Goal: Information Seeking & Learning: Compare options

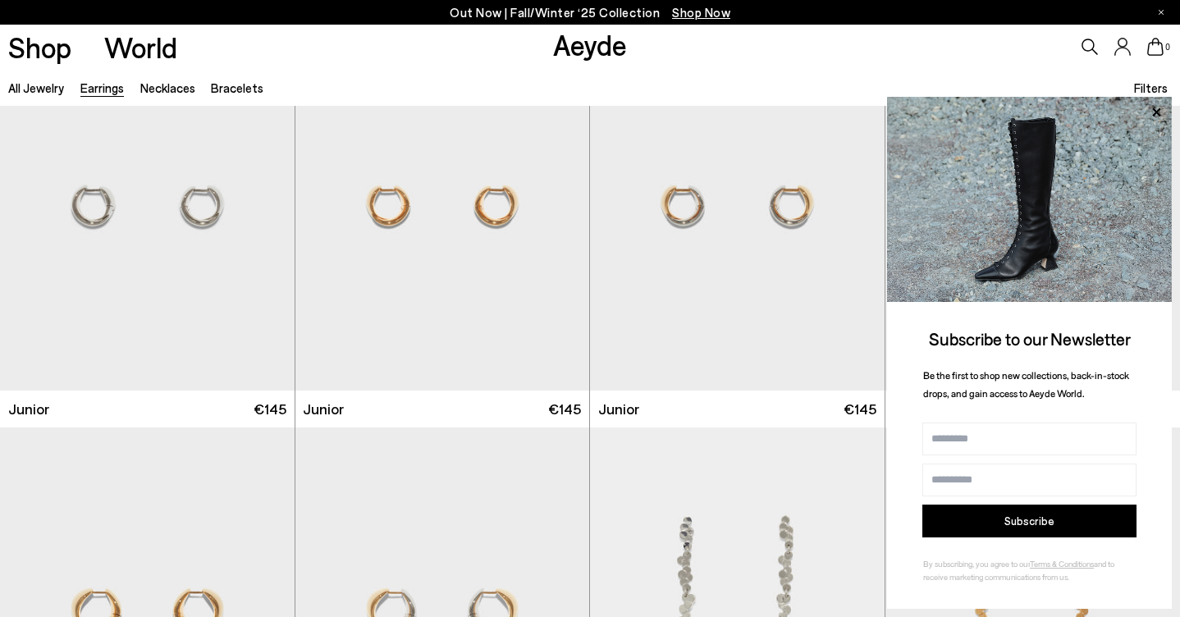
scroll to position [493, 0]
click at [557, 207] on div "Next slide" at bounding box center [556, 210] width 49 height 49
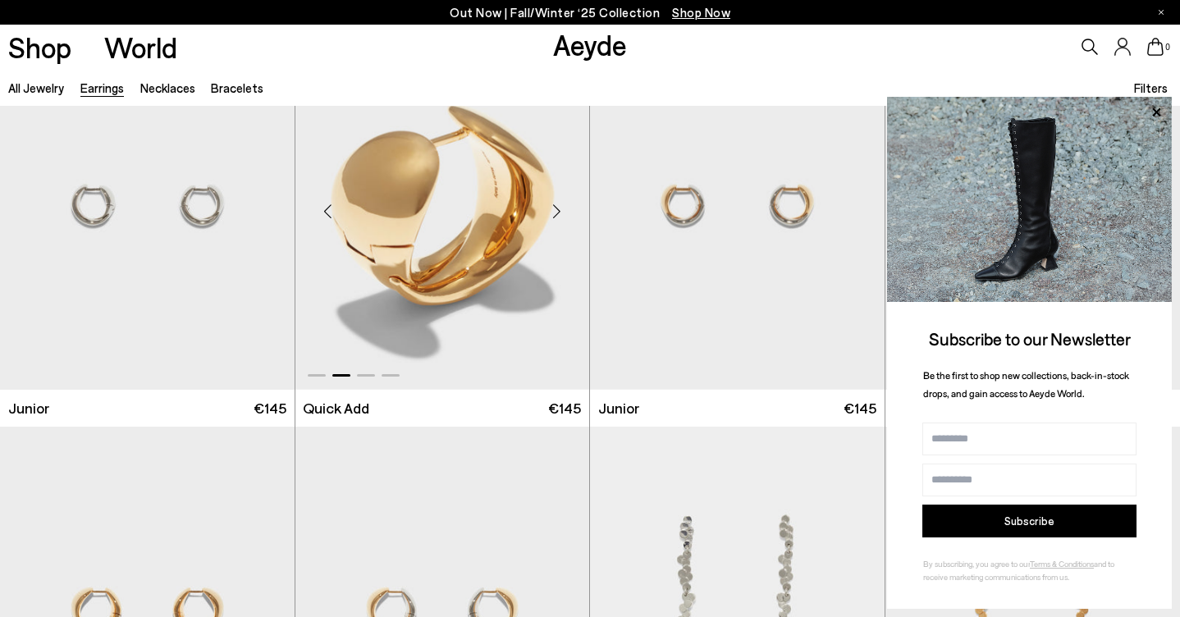
click at [556, 205] on div "Next slide" at bounding box center [556, 210] width 49 height 49
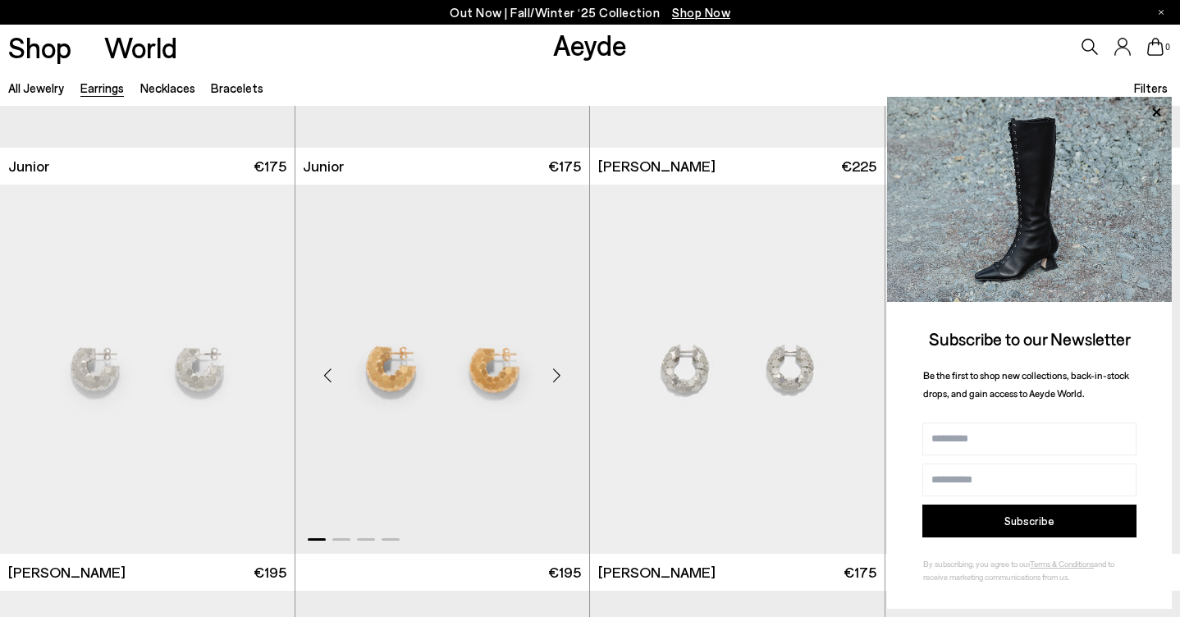
scroll to position [1259, 0]
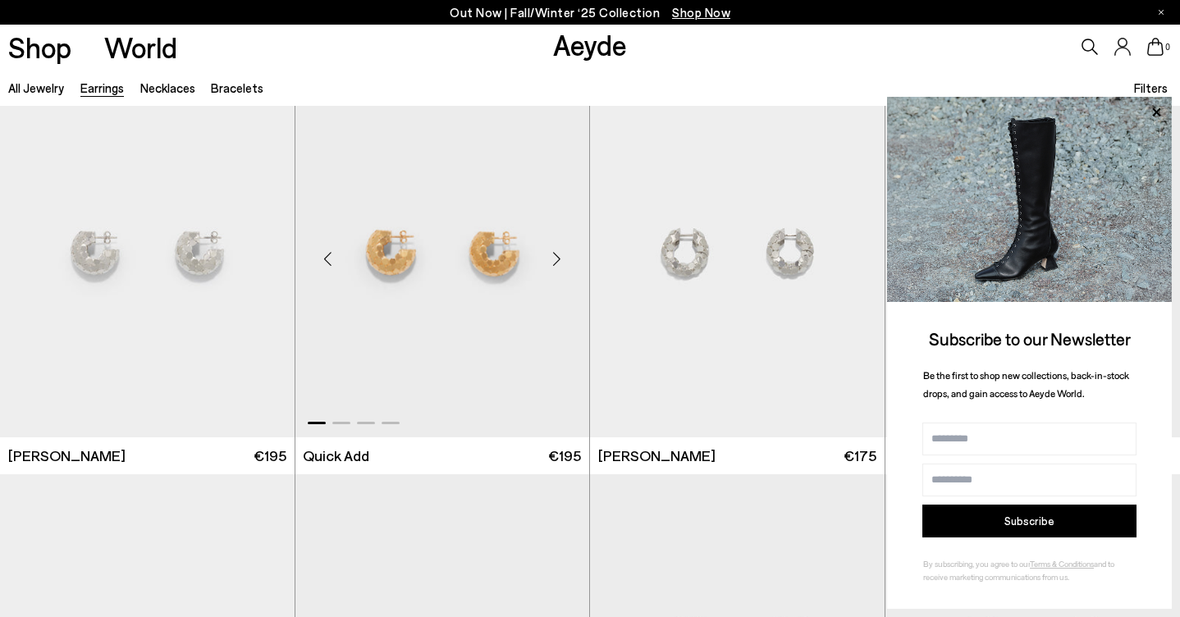
click at [561, 256] on div "Next slide" at bounding box center [556, 259] width 49 height 49
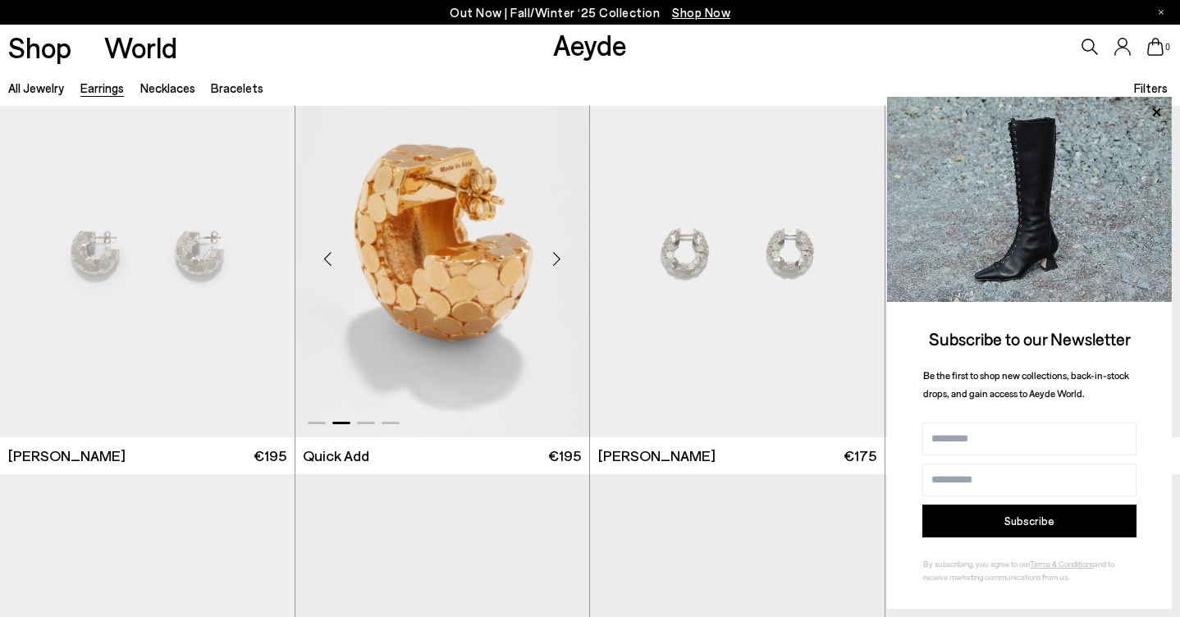
click at [561, 256] on div "Next slide" at bounding box center [556, 259] width 49 height 49
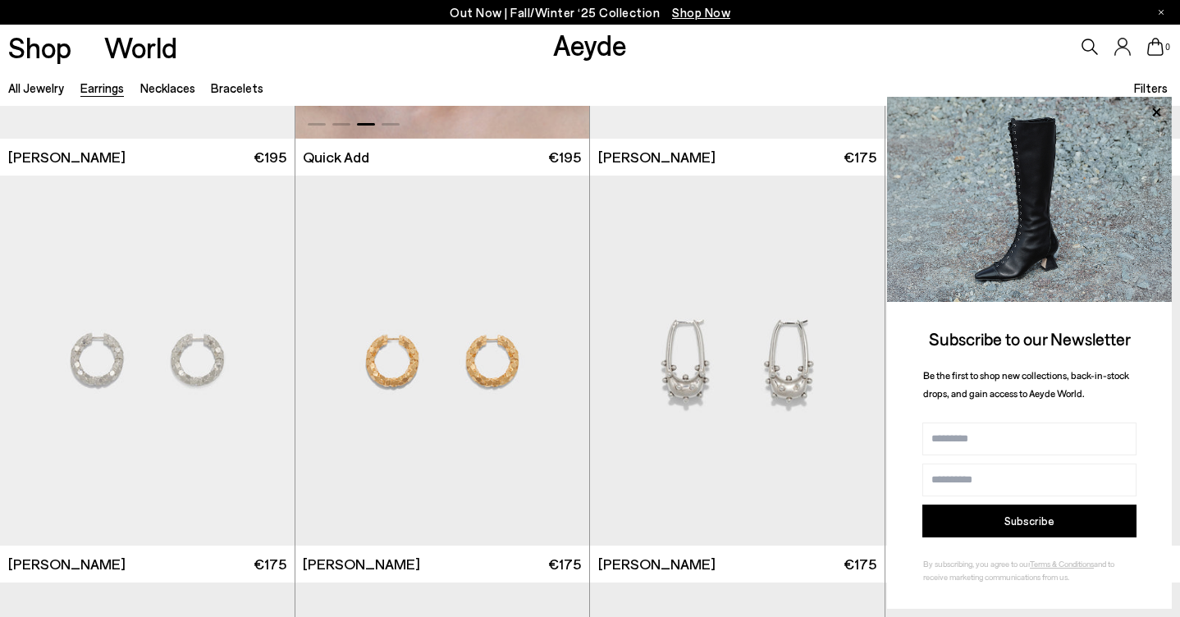
scroll to position [1559, 0]
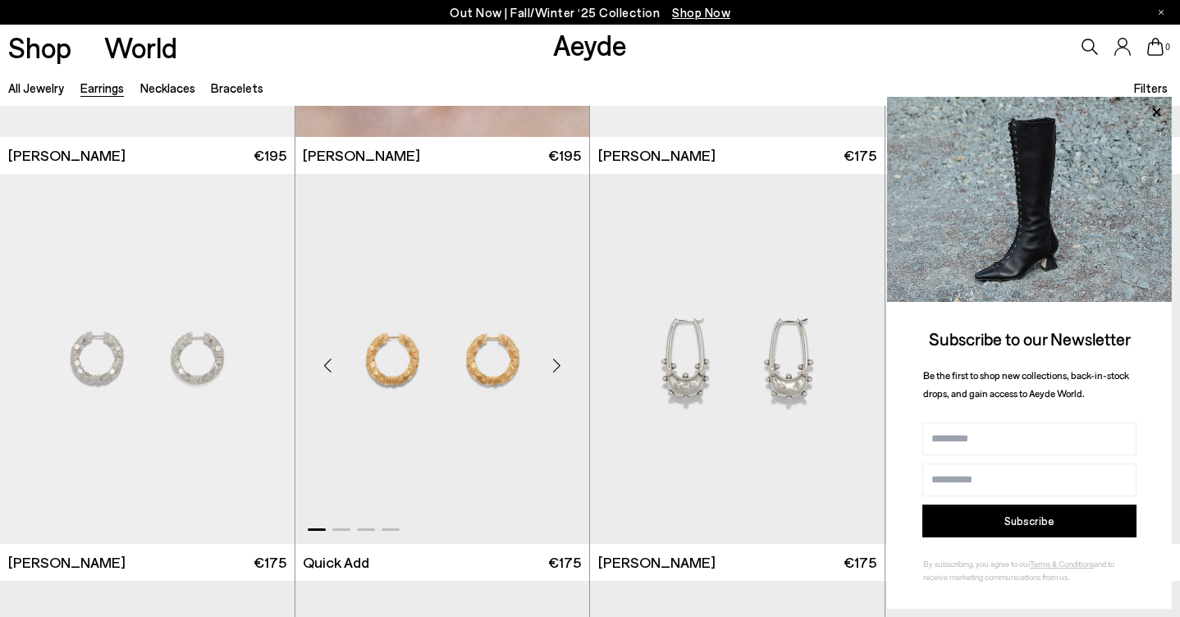
click at [557, 363] on div "Next slide" at bounding box center [556, 365] width 49 height 49
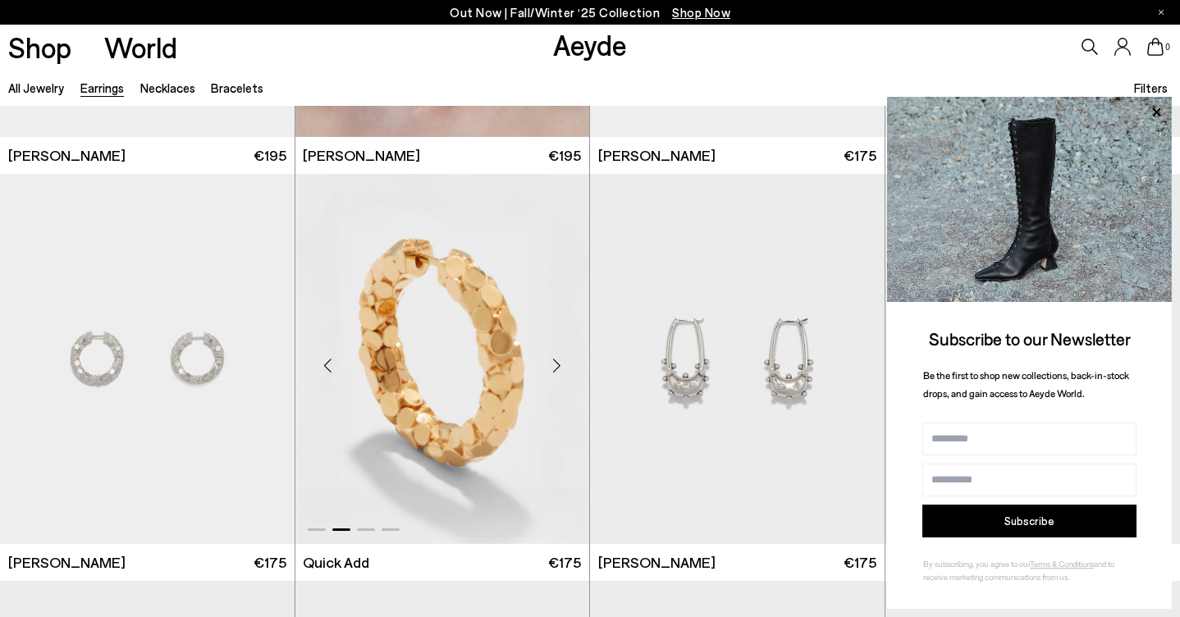
click at [557, 363] on div "Next slide" at bounding box center [556, 365] width 49 height 49
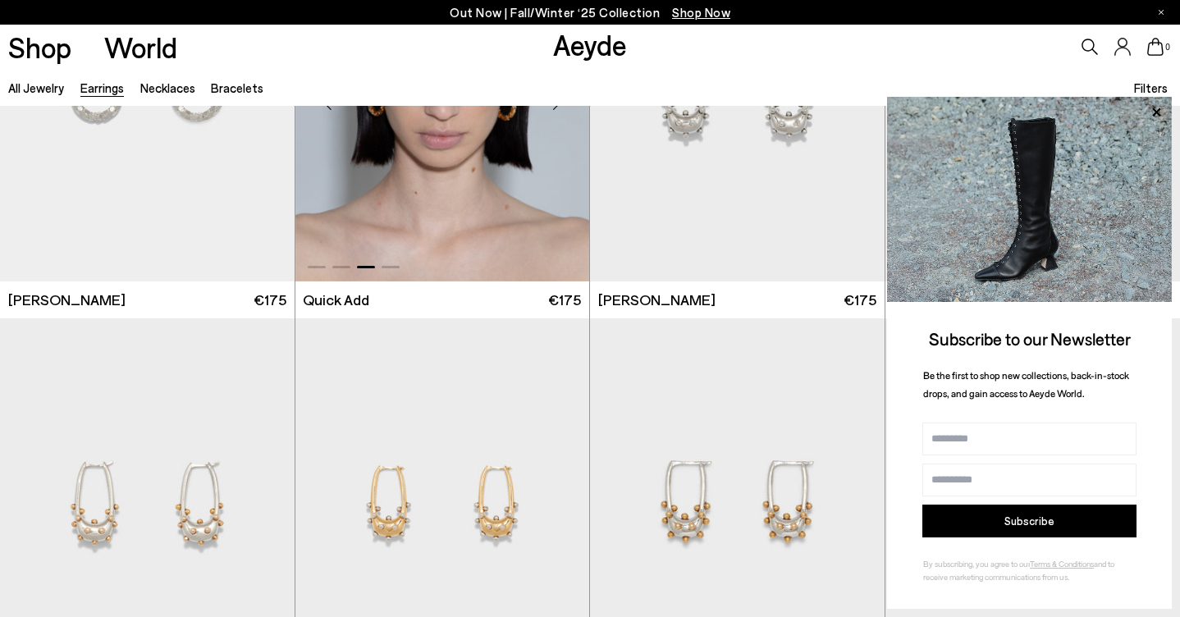
scroll to position [1823, 0]
click at [559, 506] on div "Next slide" at bounding box center [556, 509] width 49 height 49
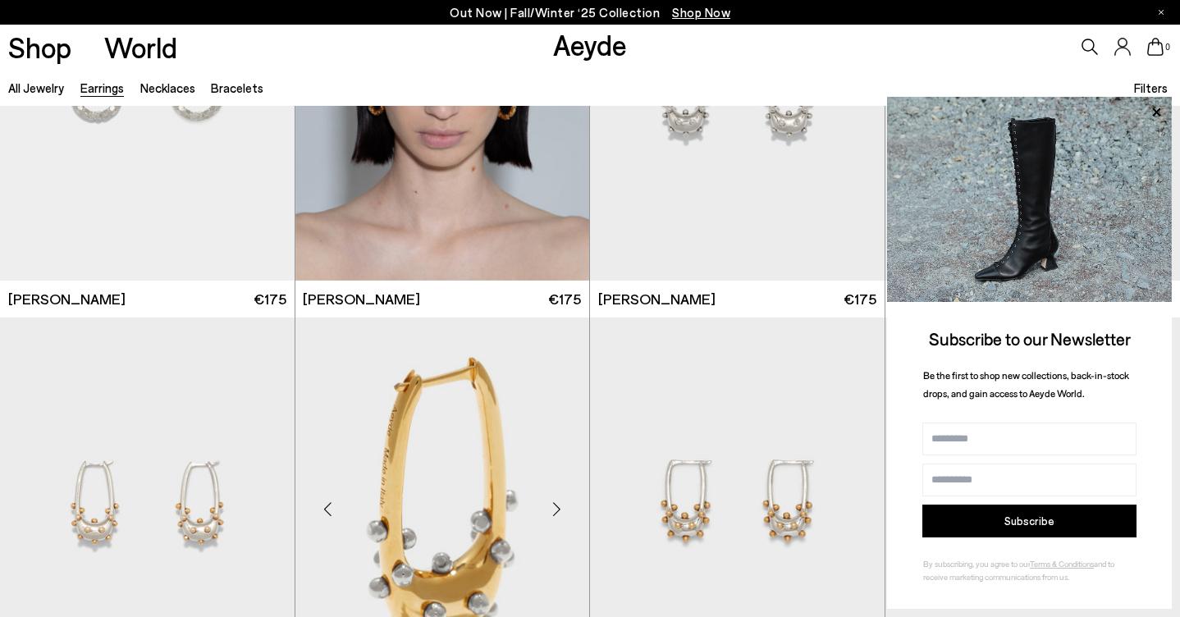
click at [559, 506] on div "Next slide" at bounding box center [556, 509] width 49 height 49
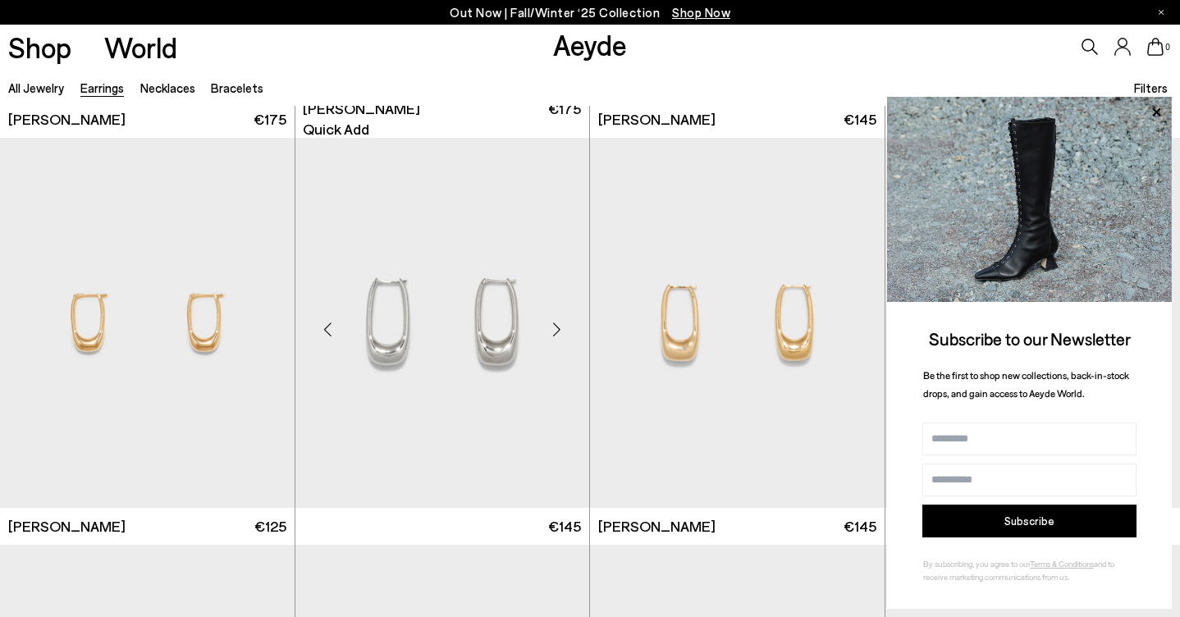
scroll to position [2411, 0]
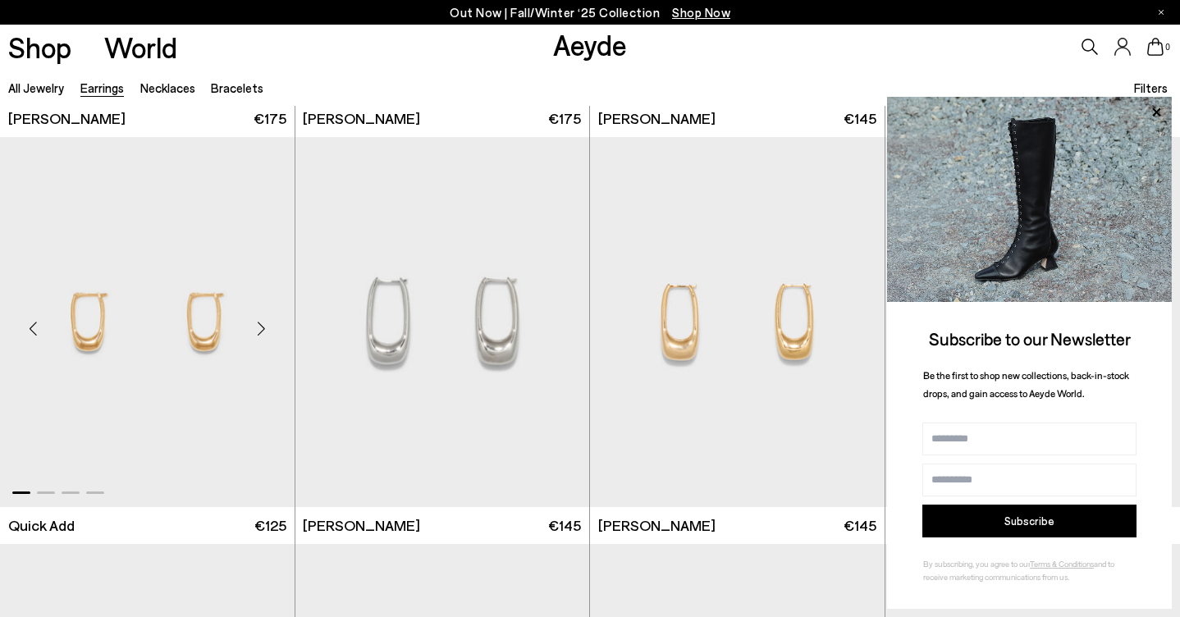
click at [261, 325] on div "Next slide" at bounding box center [261, 328] width 49 height 49
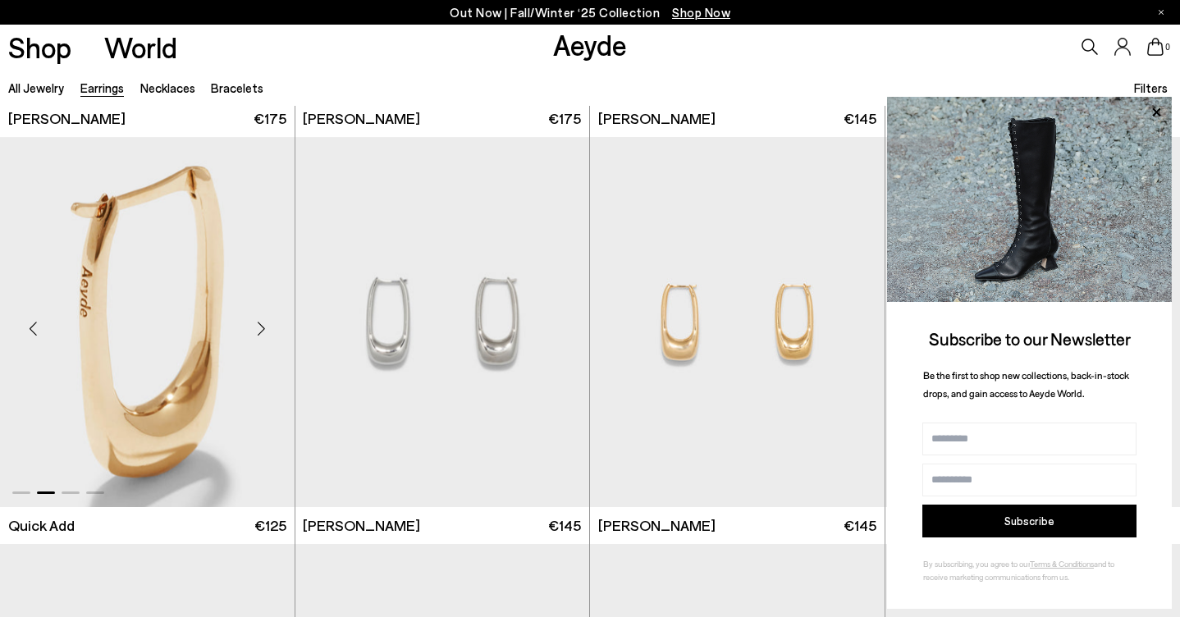
click at [261, 325] on div "Next slide" at bounding box center [261, 328] width 49 height 49
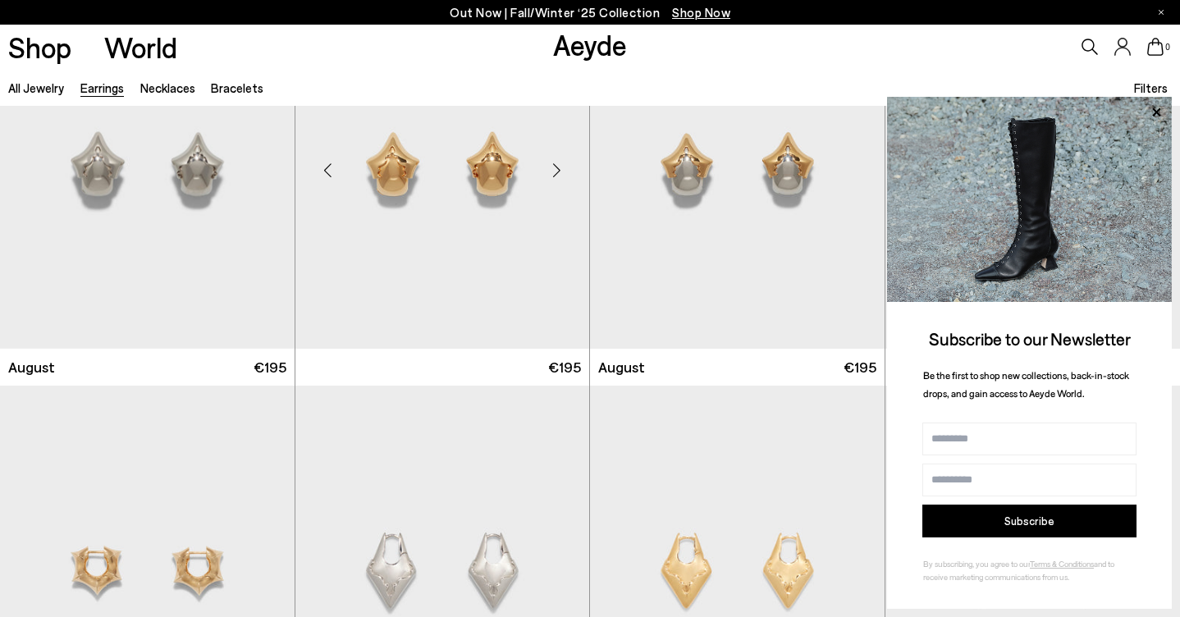
scroll to position [3317, 0]
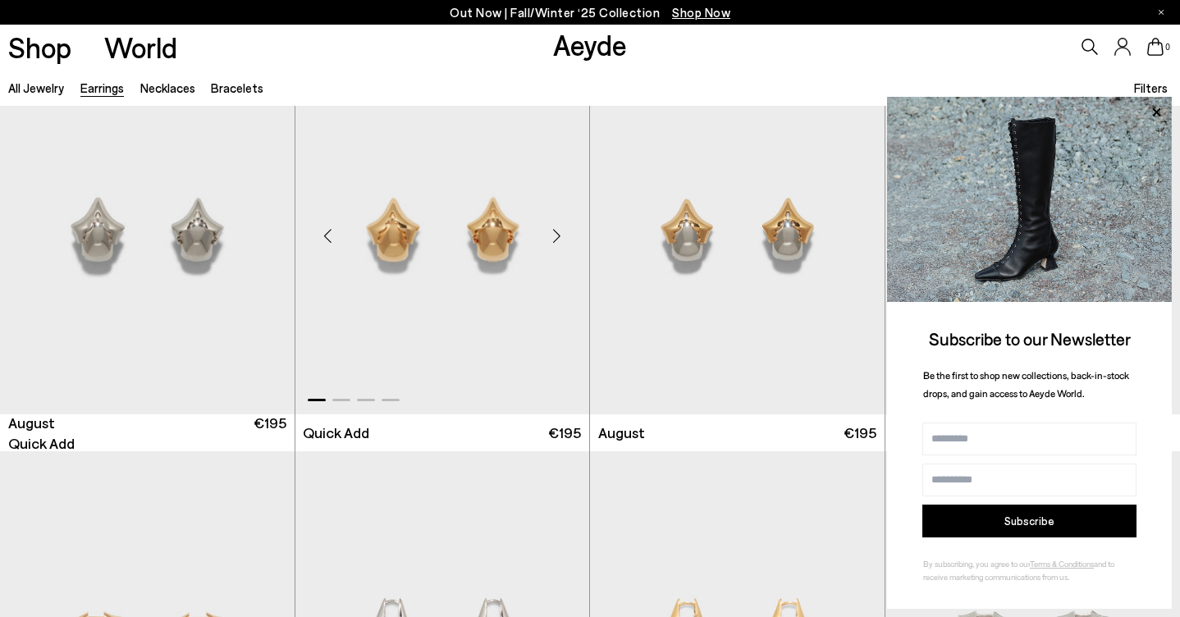
click at [557, 235] on div "Next slide" at bounding box center [556, 236] width 49 height 49
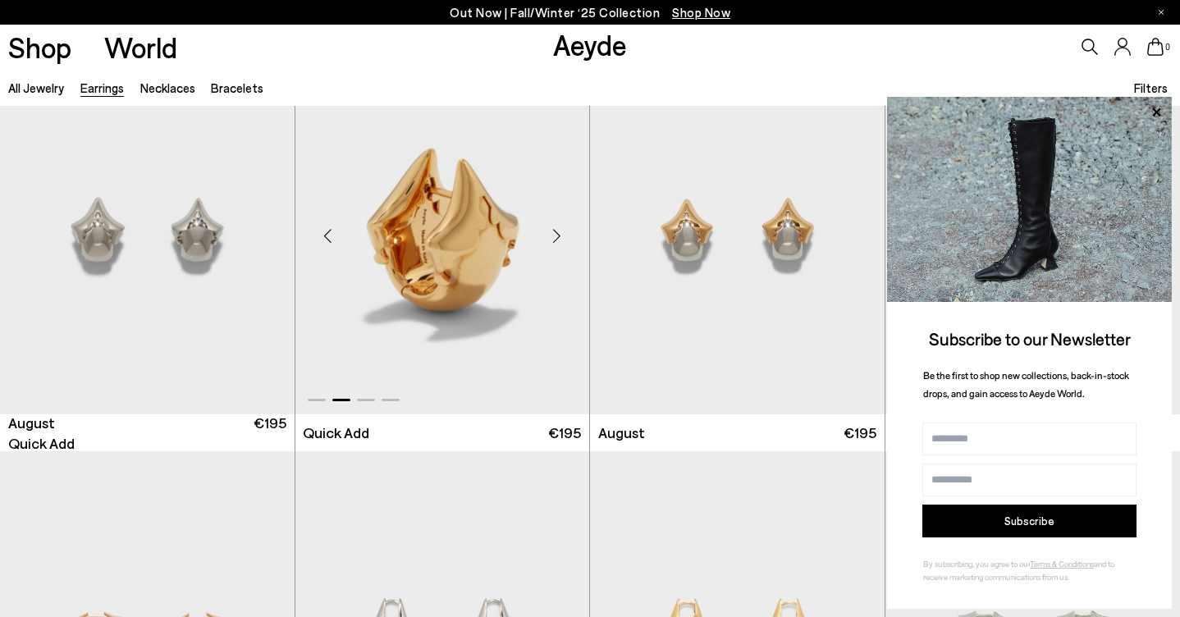
click at [557, 235] on div "Next slide" at bounding box center [556, 236] width 49 height 49
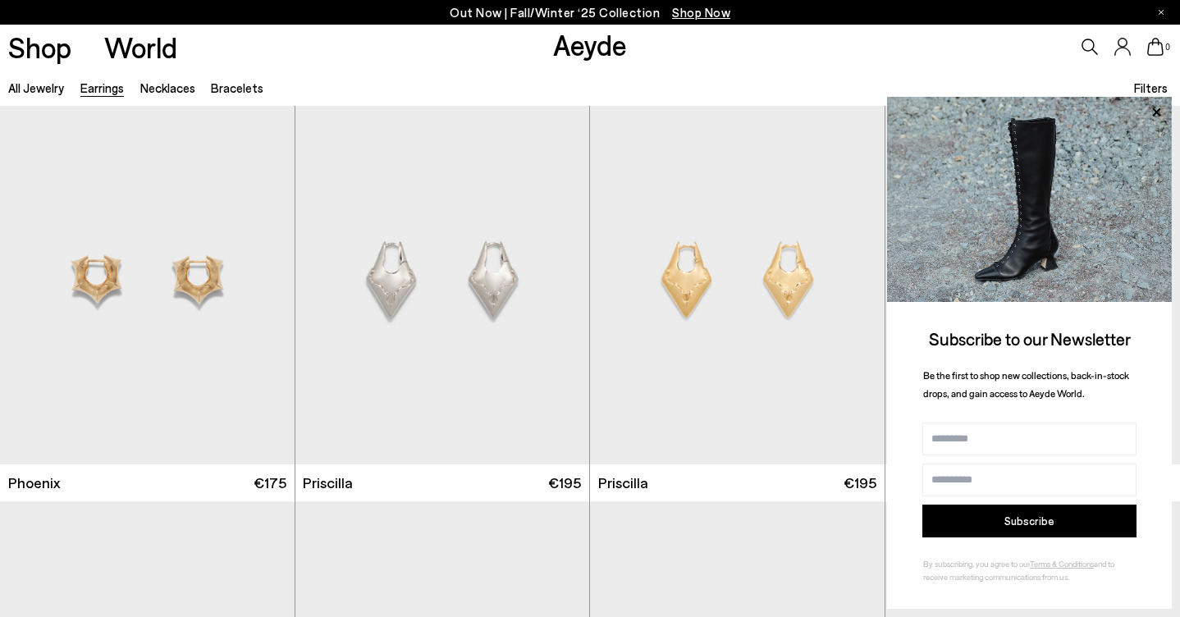
scroll to position [3675, 0]
click at [854, 286] on div "Next slide" at bounding box center [851, 285] width 49 height 49
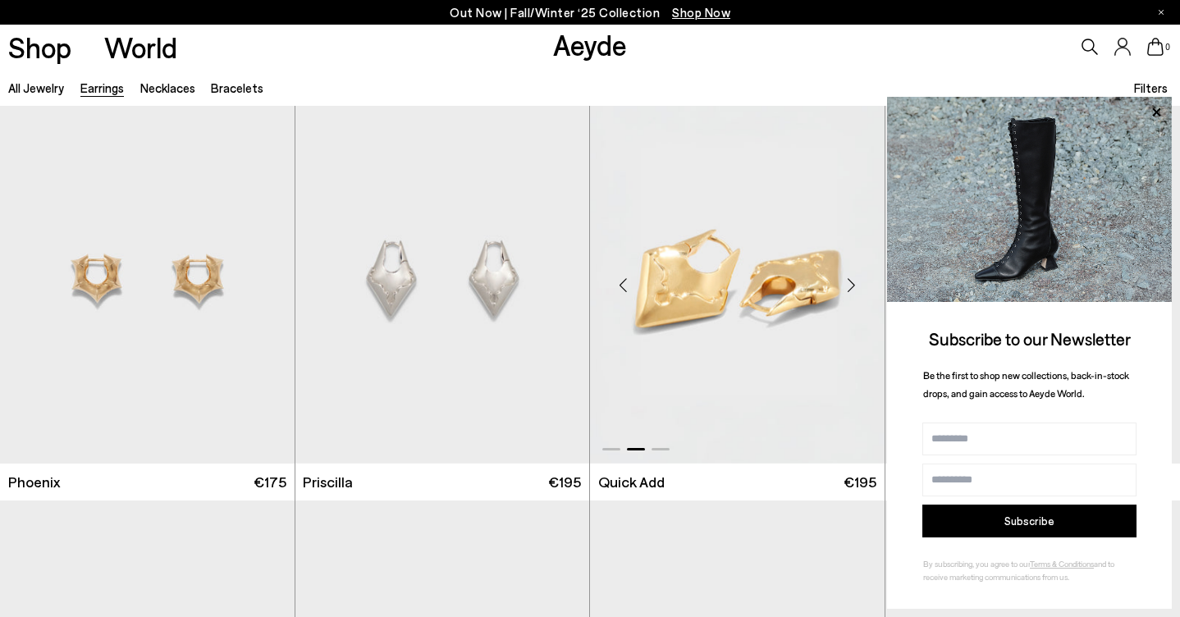
click at [854, 286] on div "Next slide" at bounding box center [851, 285] width 49 height 49
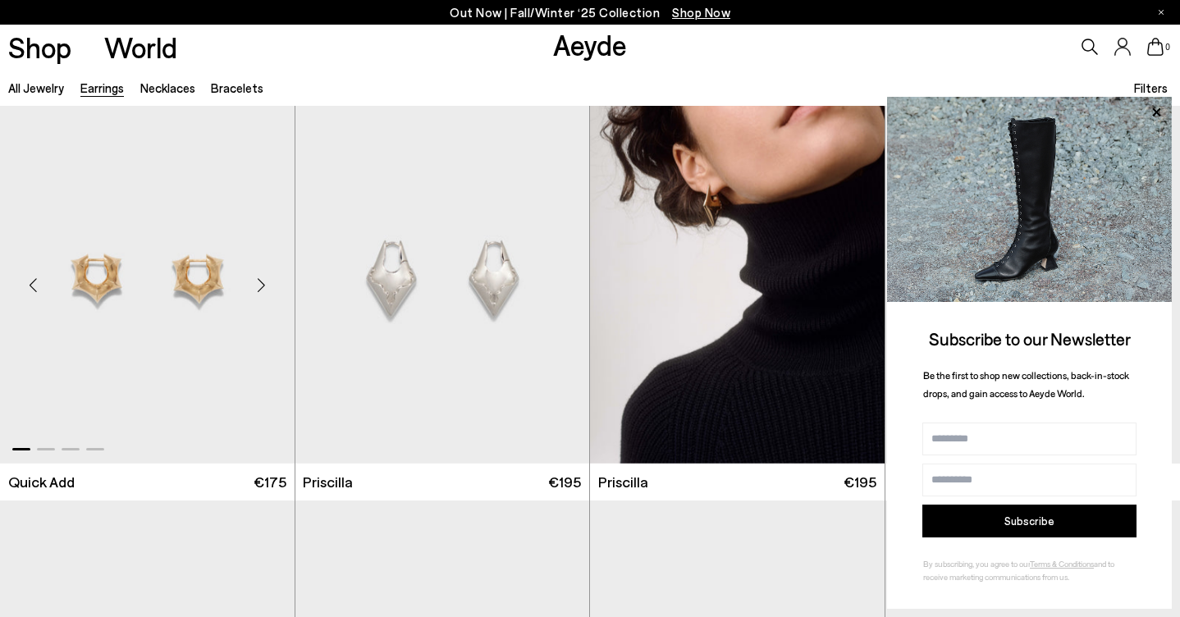
click at [259, 284] on div "Next slide" at bounding box center [261, 285] width 49 height 49
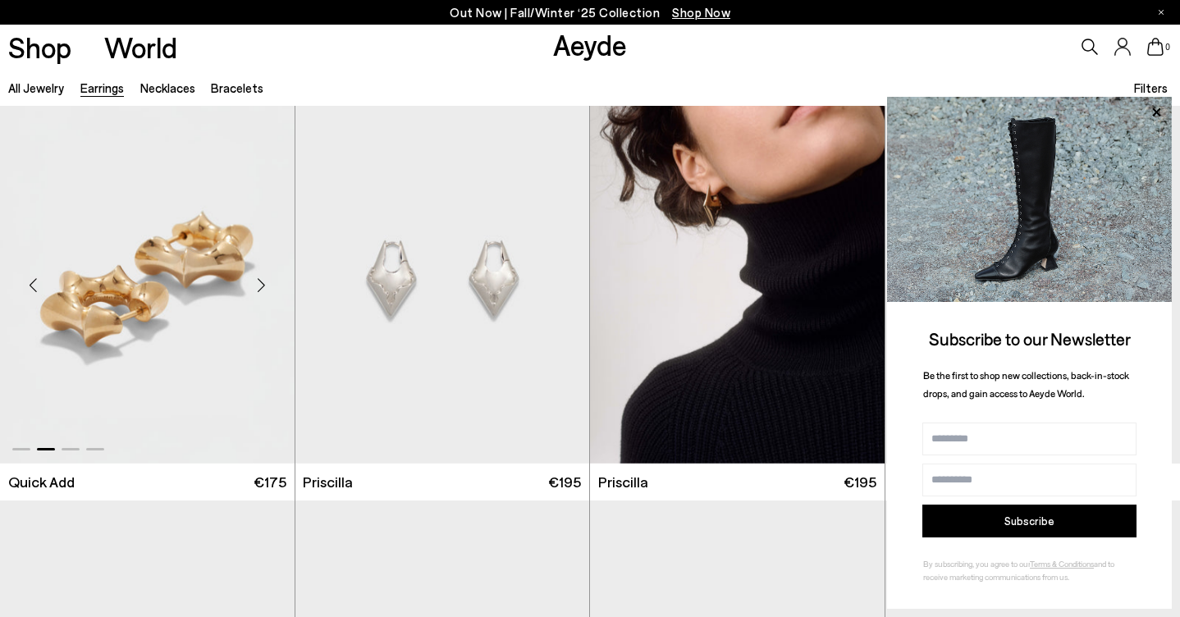
click at [259, 285] on div "Next slide" at bounding box center [261, 285] width 49 height 49
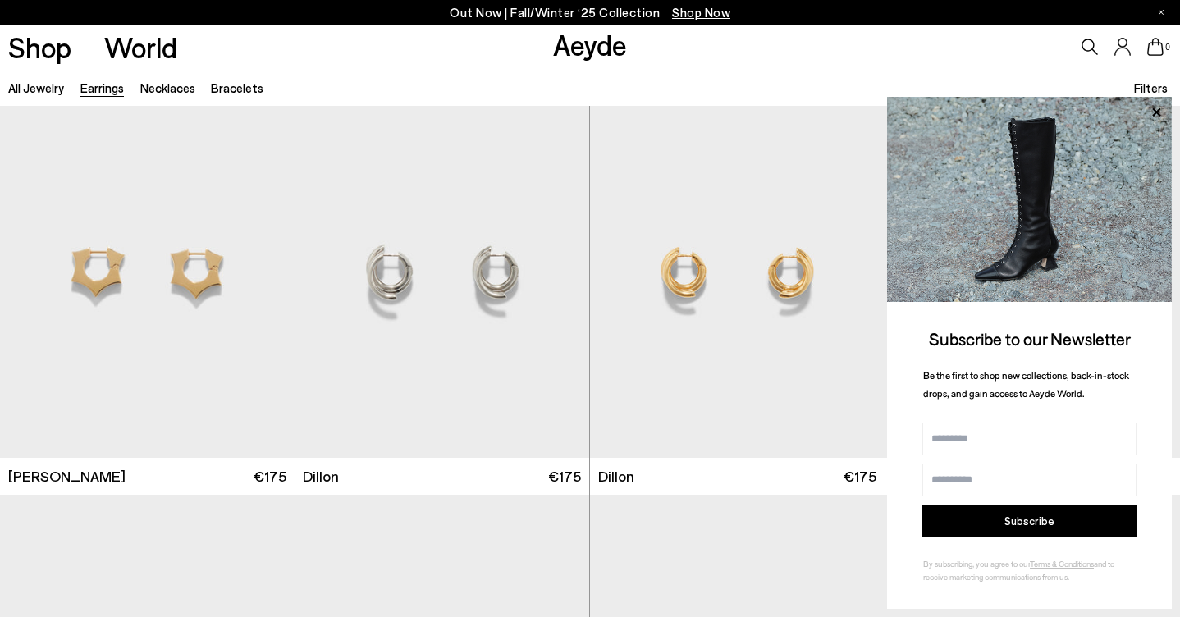
scroll to position [4088, 0]
click at [854, 277] on div "Next slide" at bounding box center [851, 278] width 49 height 49
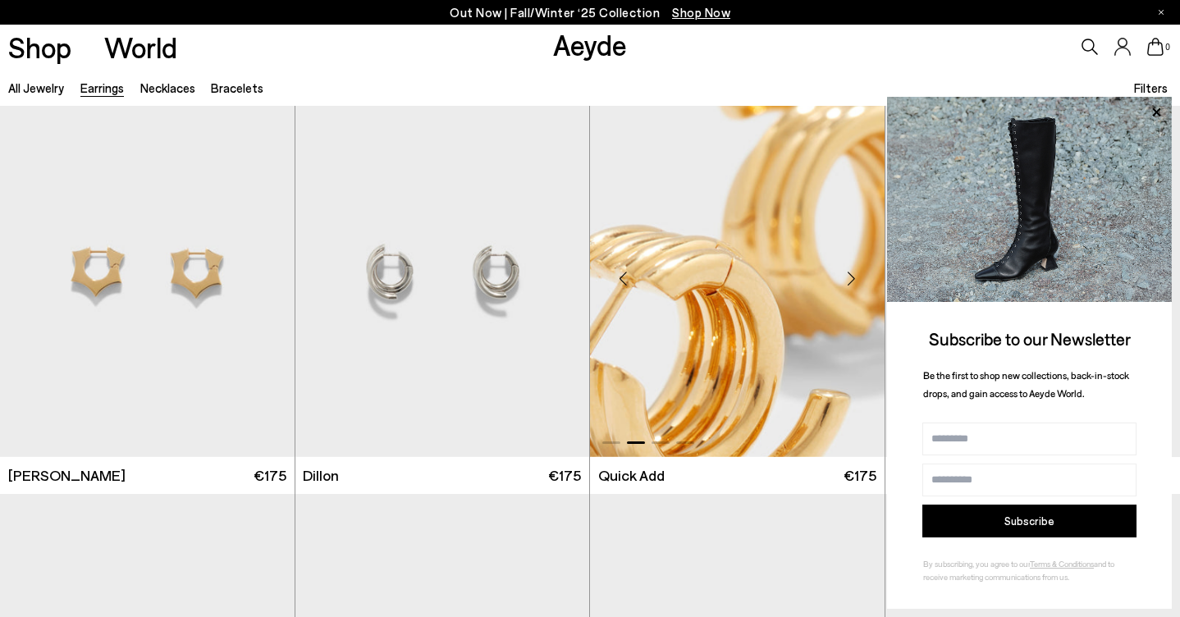
click at [849, 278] on div "Next slide" at bounding box center [851, 278] width 49 height 49
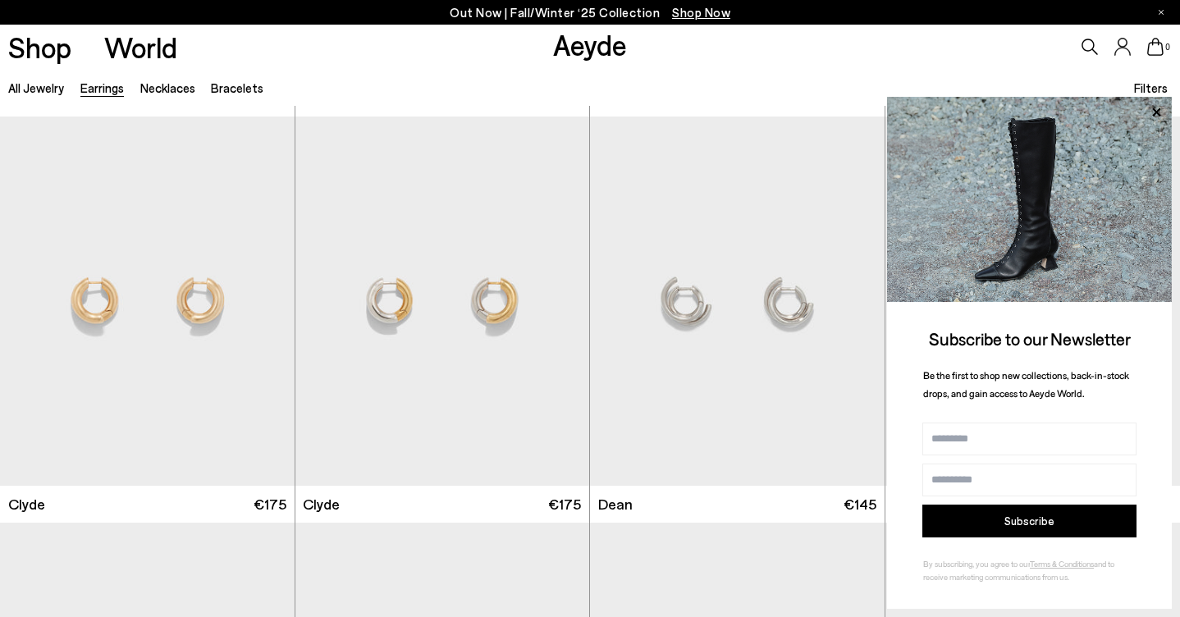
scroll to position [4467, 0]
click at [263, 304] on div "Next slide" at bounding box center [261, 306] width 49 height 49
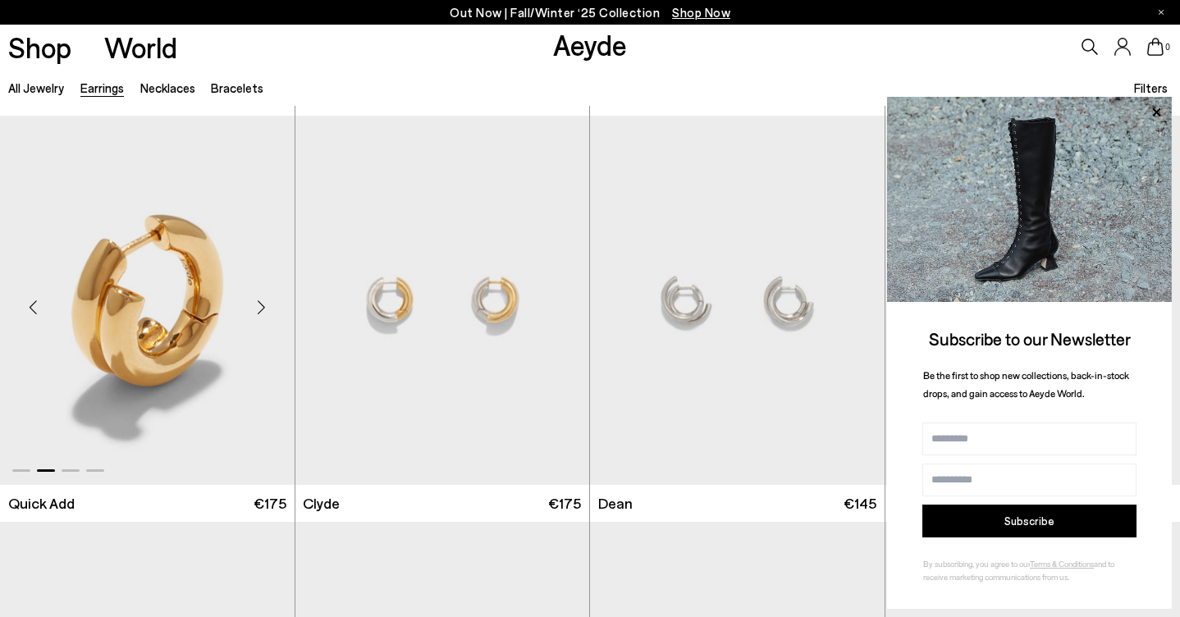
click at [263, 304] on div "Next slide" at bounding box center [261, 306] width 49 height 49
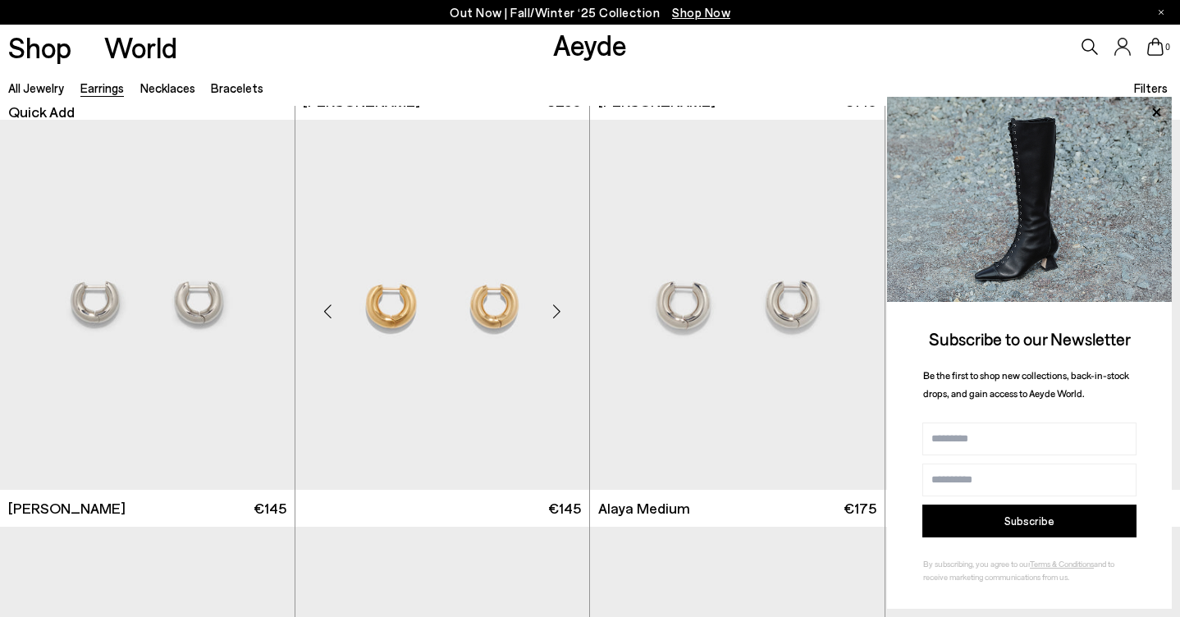
scroll to position [5279, 0]
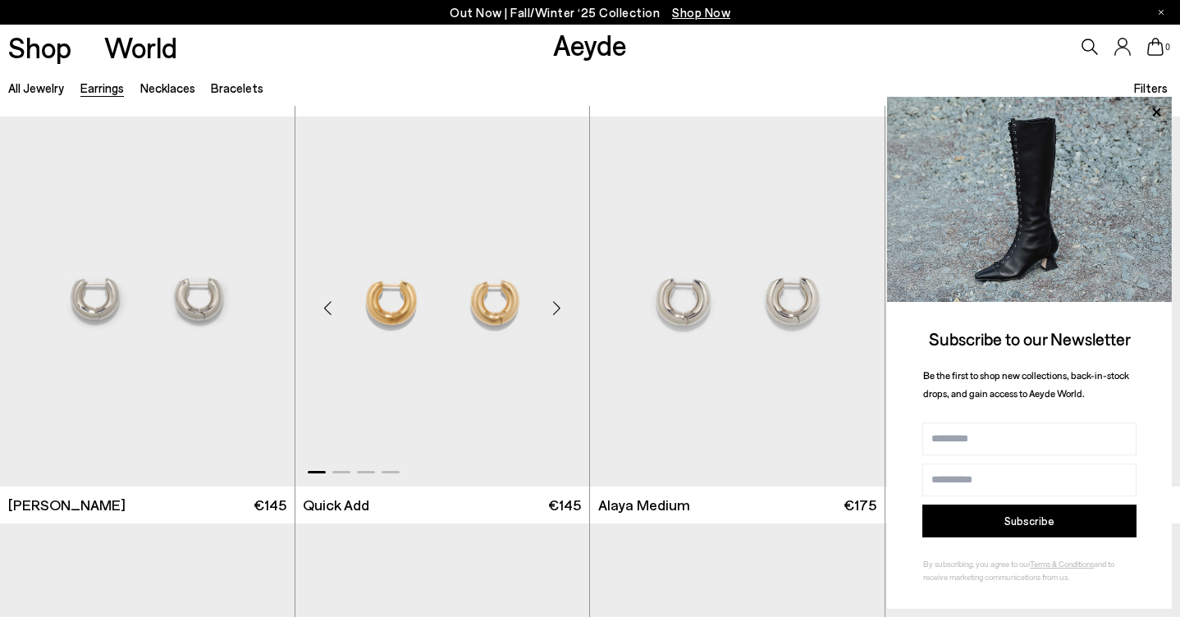
click at [557, 308] on div "Next slide" at bounding box center [556, 308] width 49 height 49
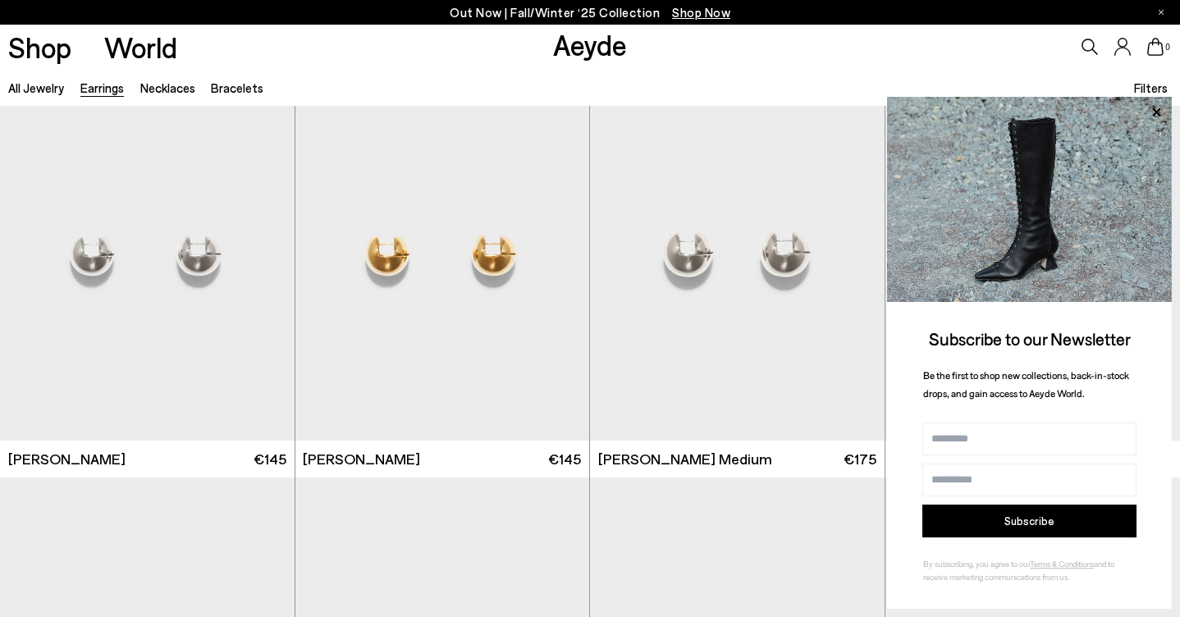
scroll to position [5734, 0]
click at [560, 261] on div "Next slide" at bounding box center [556, 260] width 49 height 49
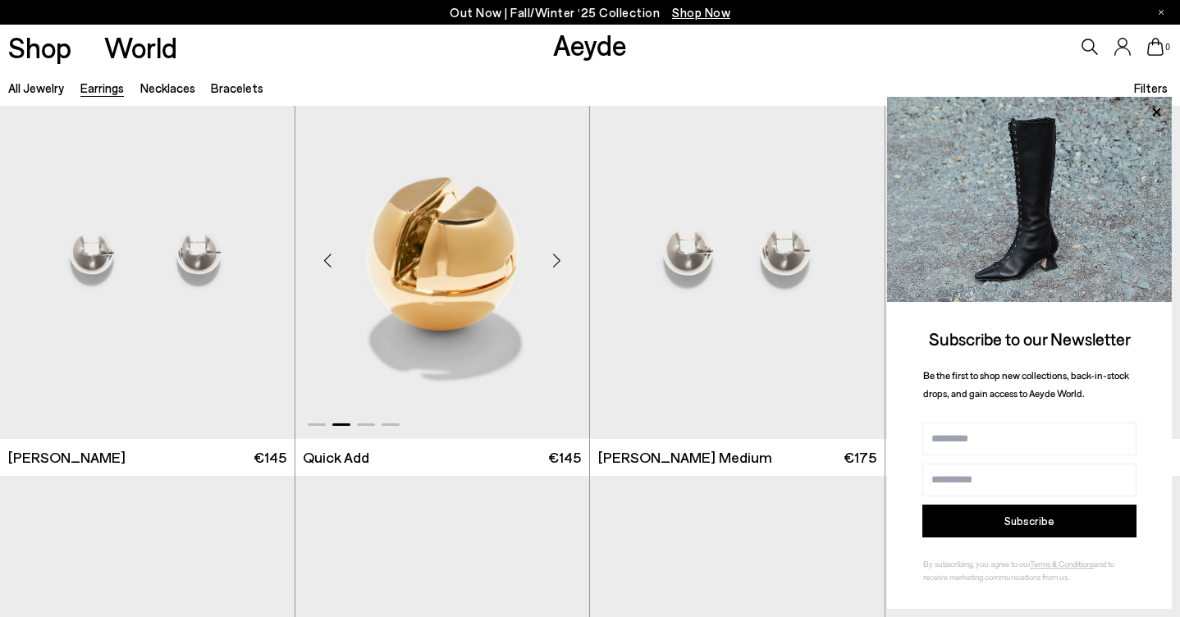
click at [560, 261] on div "Next slide" at bounding box center [556, 260] width 49 height 49
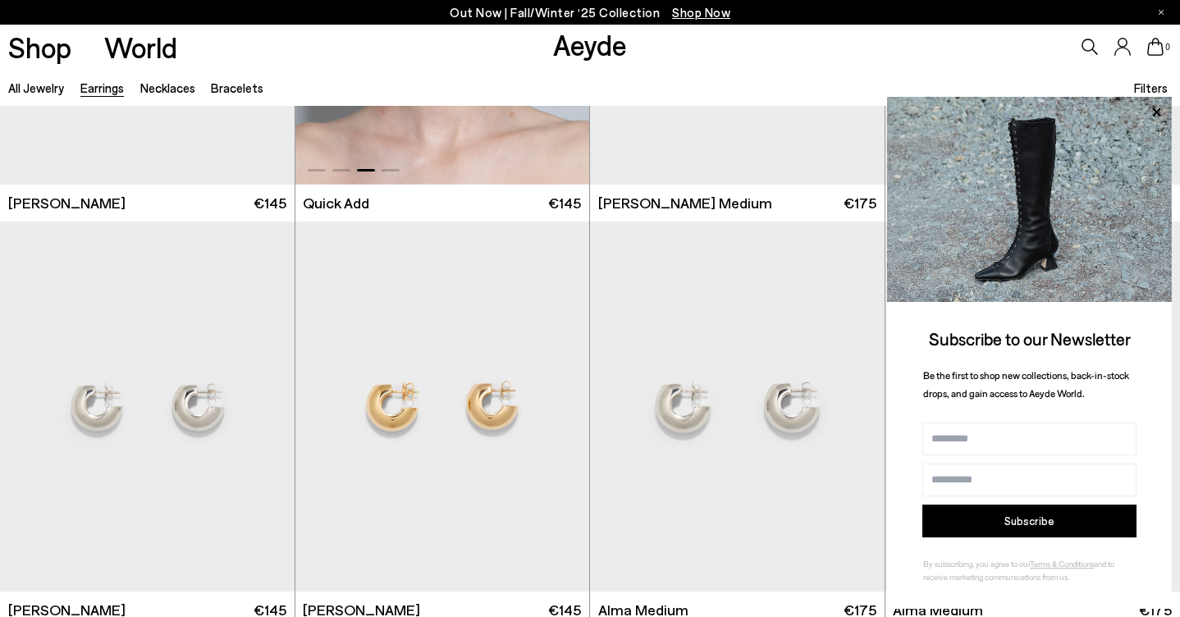
scroll to position [5989, 0]
click at [556, 410] on div "Next slide" at bounding box center [556, 411] width 49 height 49
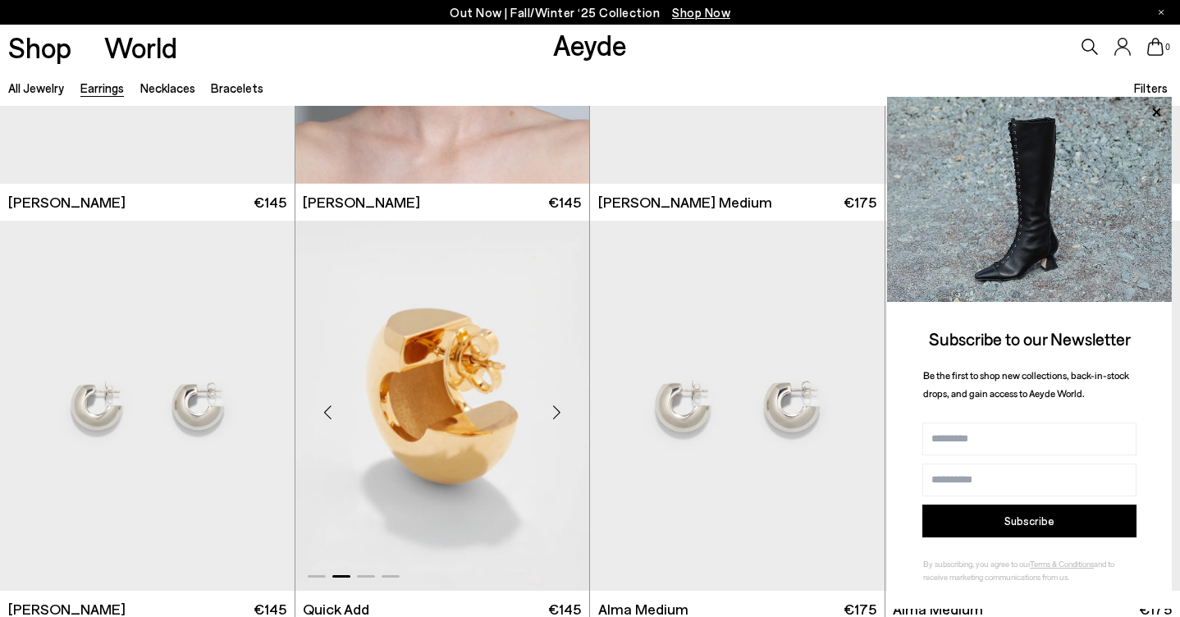
click at [556, 410] on div "Next slide" at bounding box center [556, 411] width 49 height 49
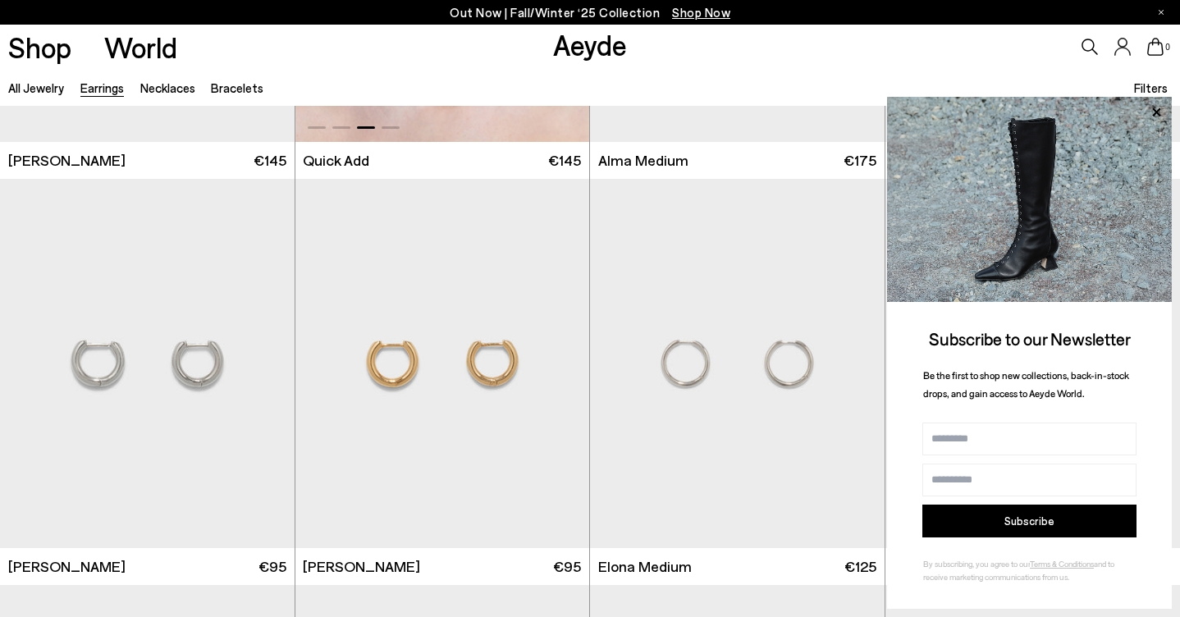
scroll to position [6439, 0]
click at [556, 370] on div "Next slide" at bounding box center [556, 369] width 49 height 49
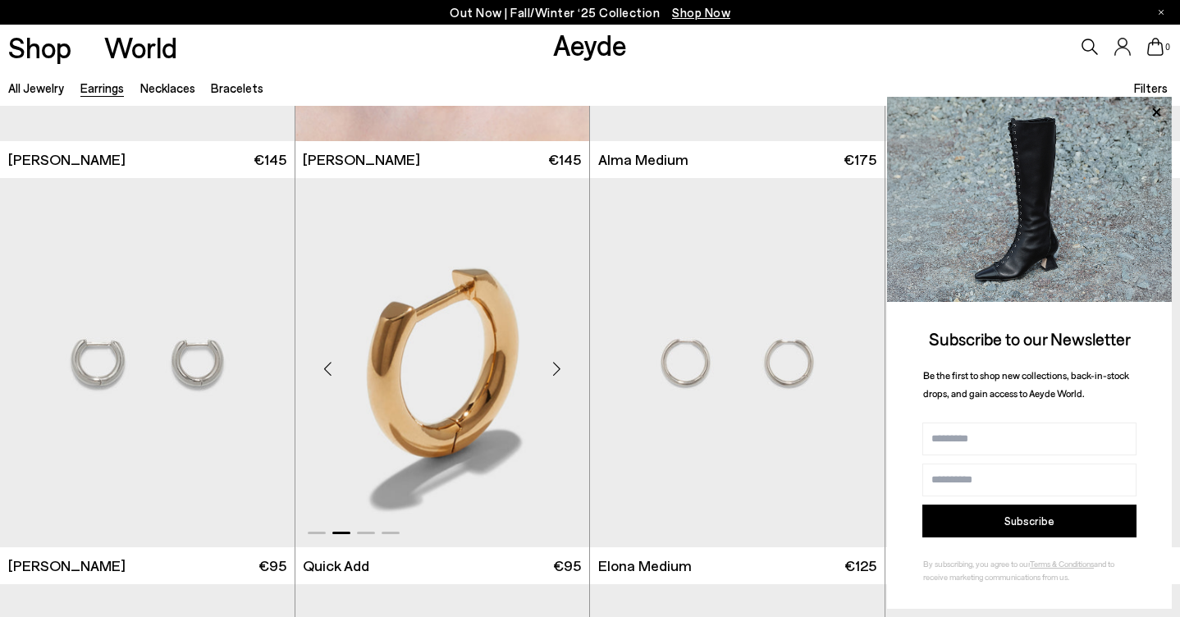
click at [556, 369] on div "Next slide" at bounding box center [556, 369] width 49 height 49
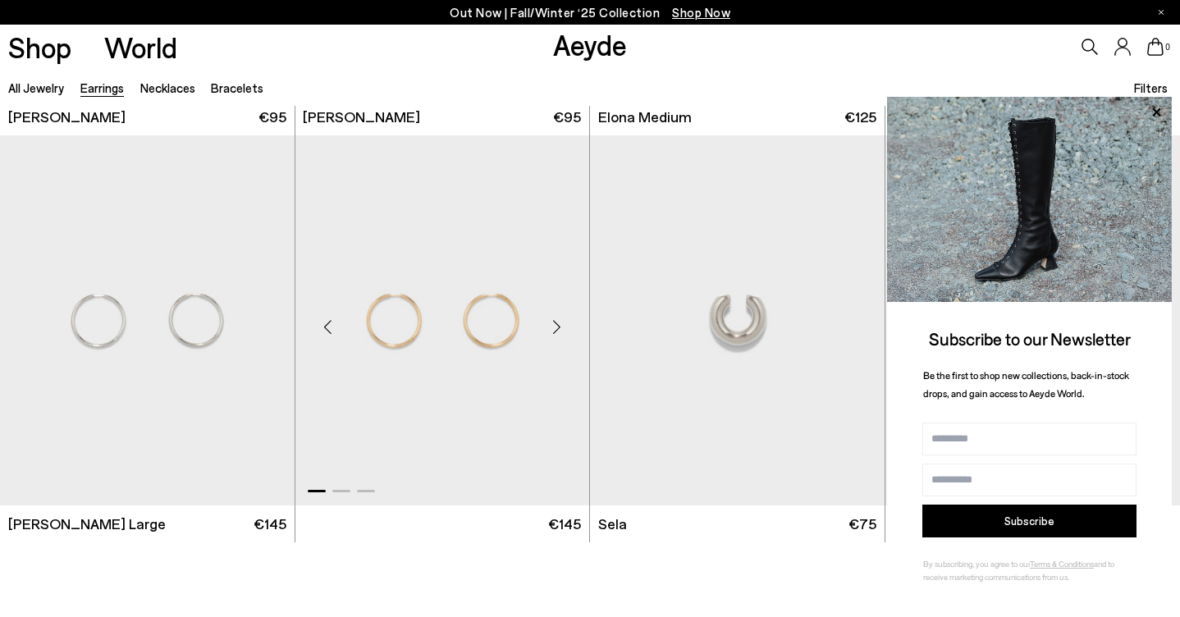
scroll to position [6884, 0]
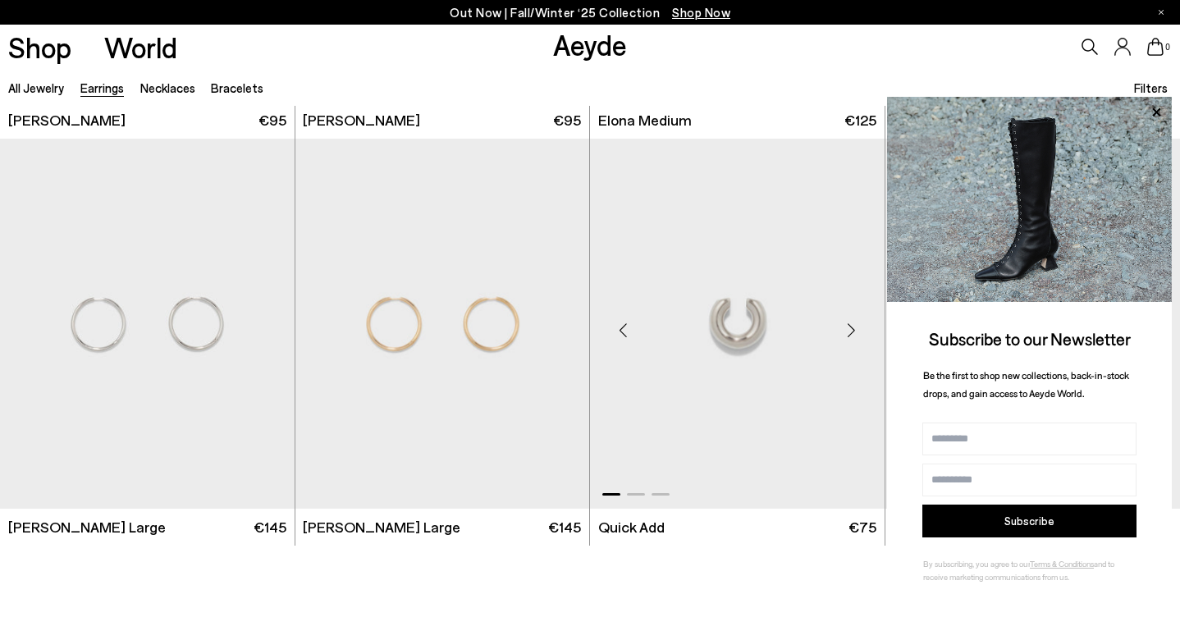
click at [854, 332] on div "Next slide" at bounding box center [851, 330] width 49 height 49
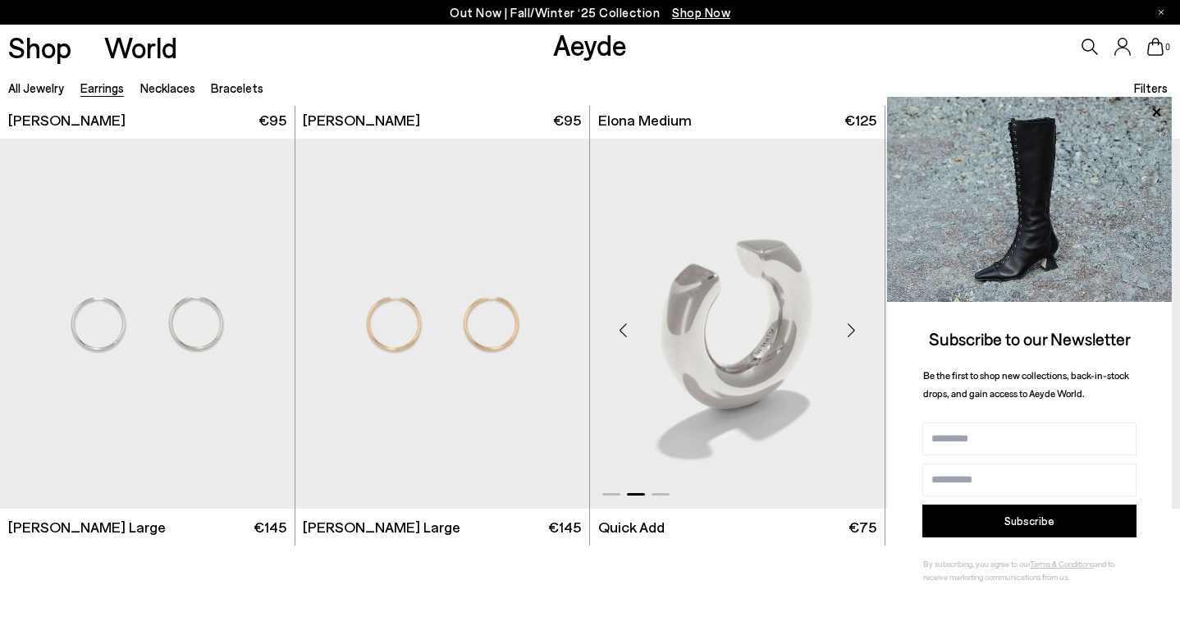
click at [854, 332] on div "Next slide" at bounding box center [851, 330] width 49 height 49
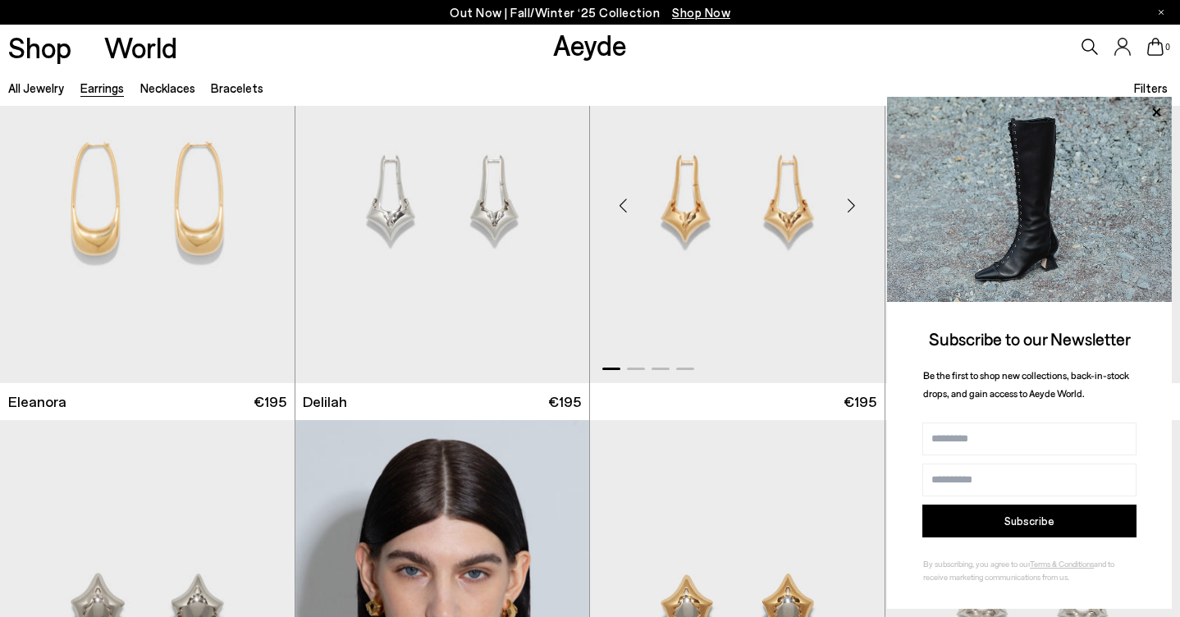
scroll to position [2930, 0]
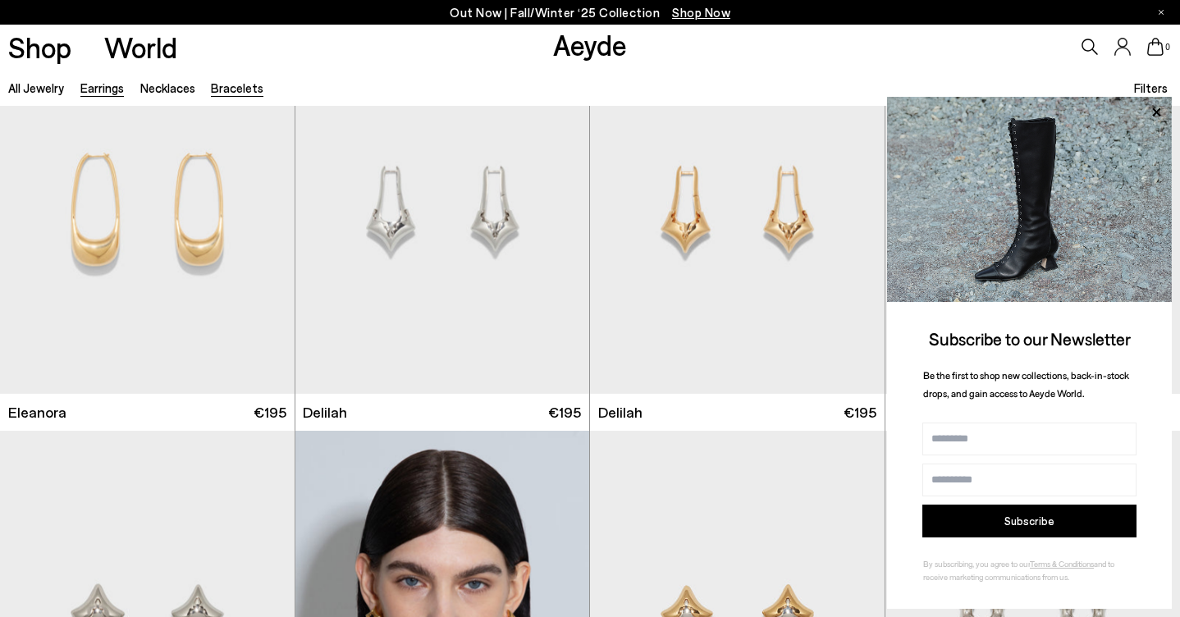
click at [245, 89] on link "Bracelets" at bounding box center [237, 87] width 53 height 15
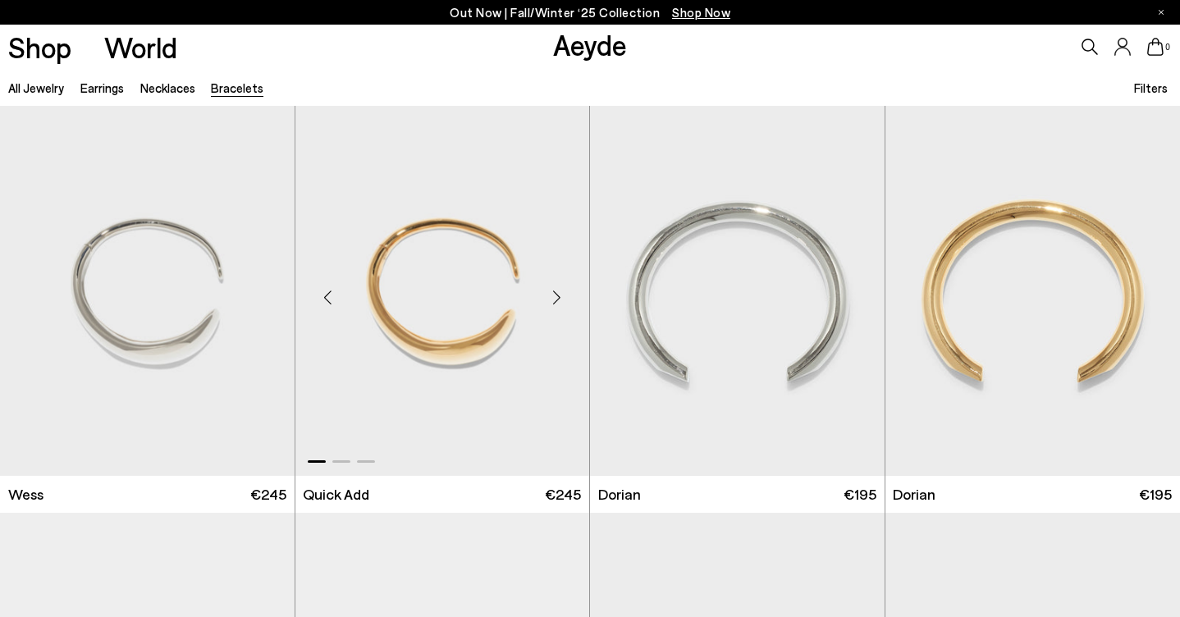
click at [558, 295] on div "Next slide" at bounding box center [556, 297] width 49 height 49
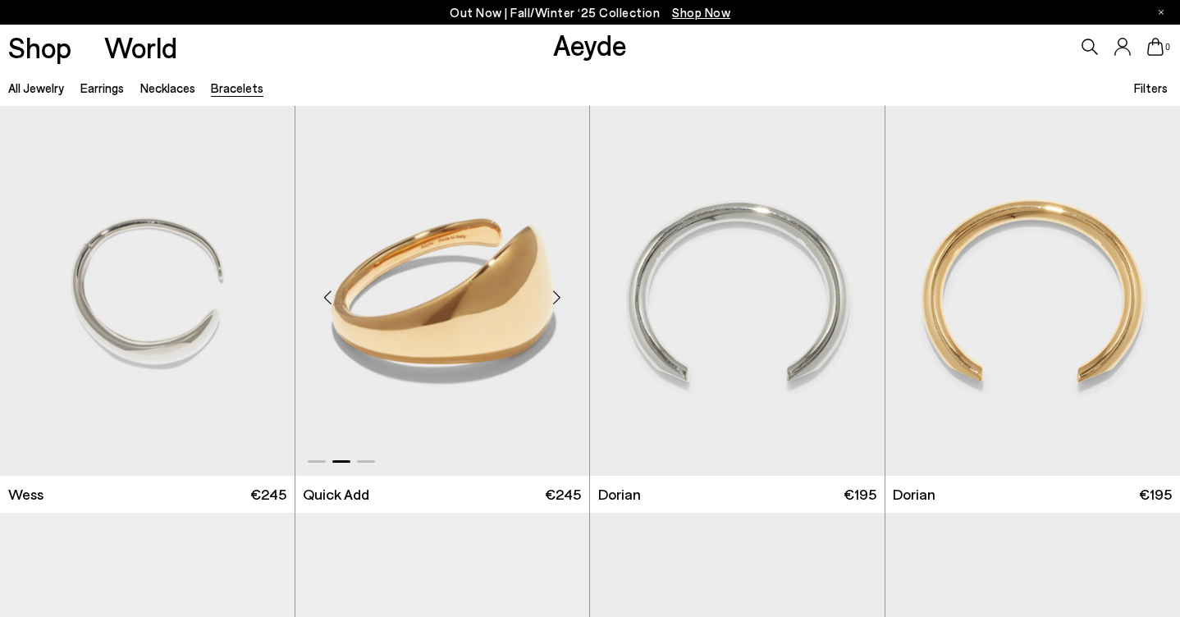
click at [558, 295] on div "Next slide" at bounding box center [556, 297] width 49 height 49
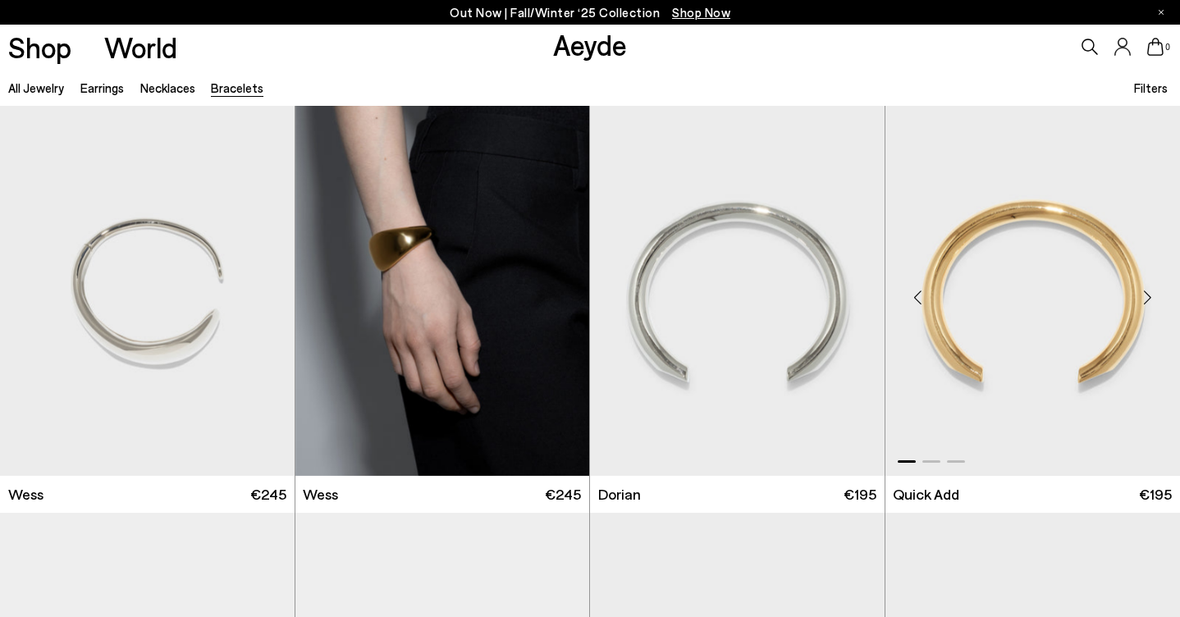
click at [1148, 295] on div "Next slide" at bounding box center [1147, 297] width 49 height 49
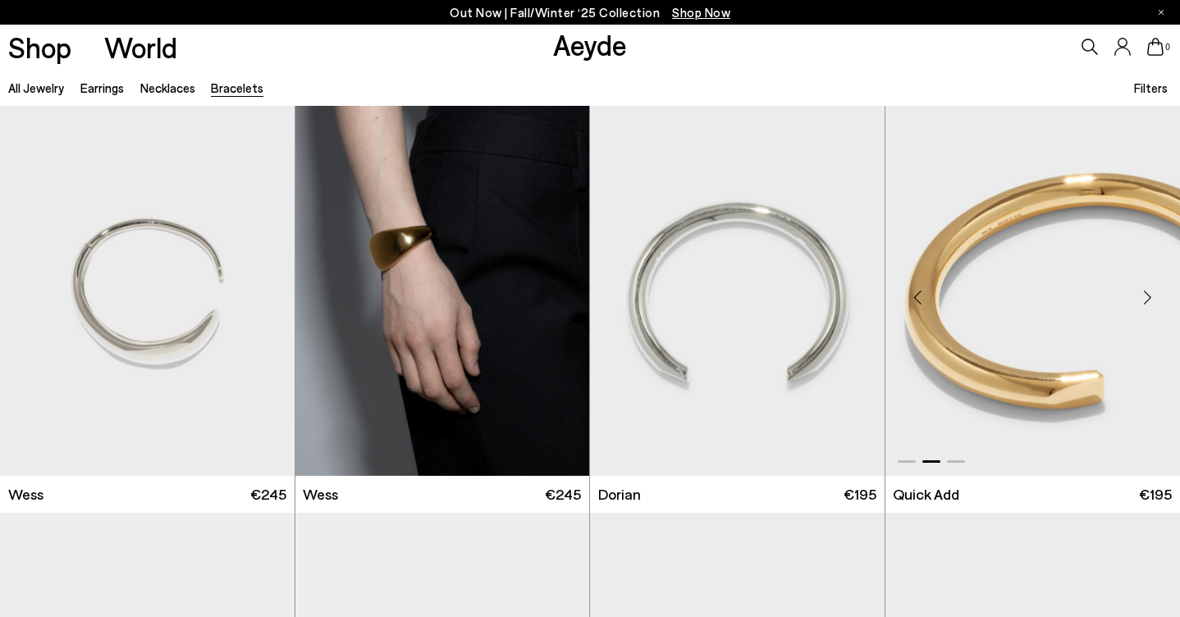
click at [1148, 295] on div "Next slide" at bounding box center [1147, 297] width 49 height 49
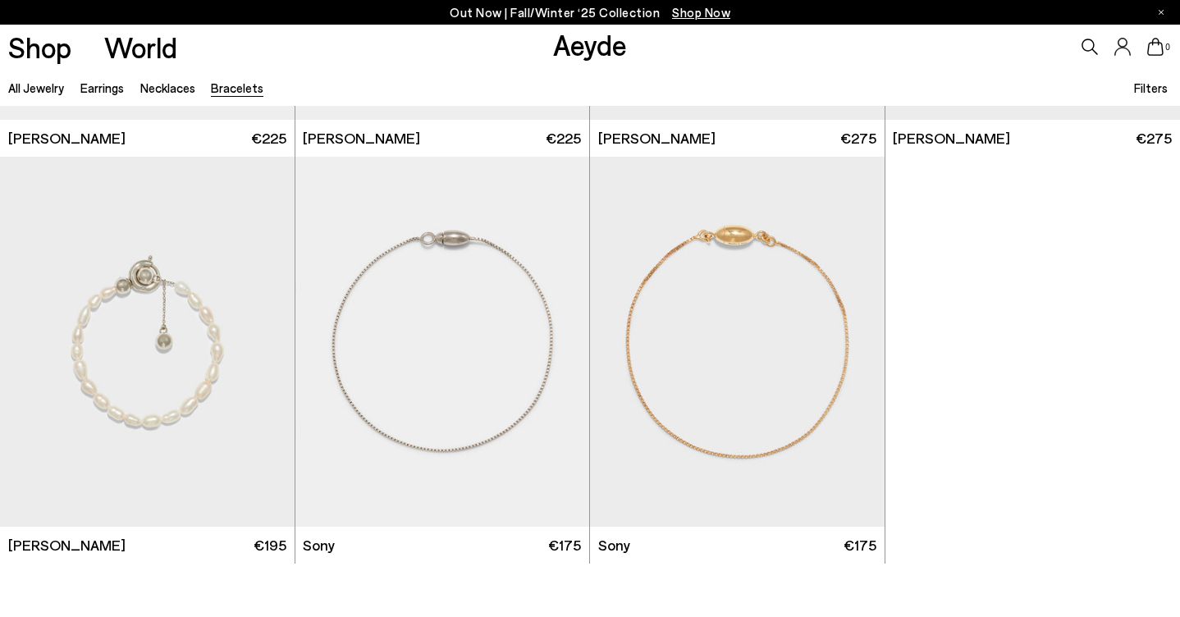
scroll to position [765, 0]
click at [185, 84] on link "Necklaces" at bounding box center [167, 87] width 55 height 15
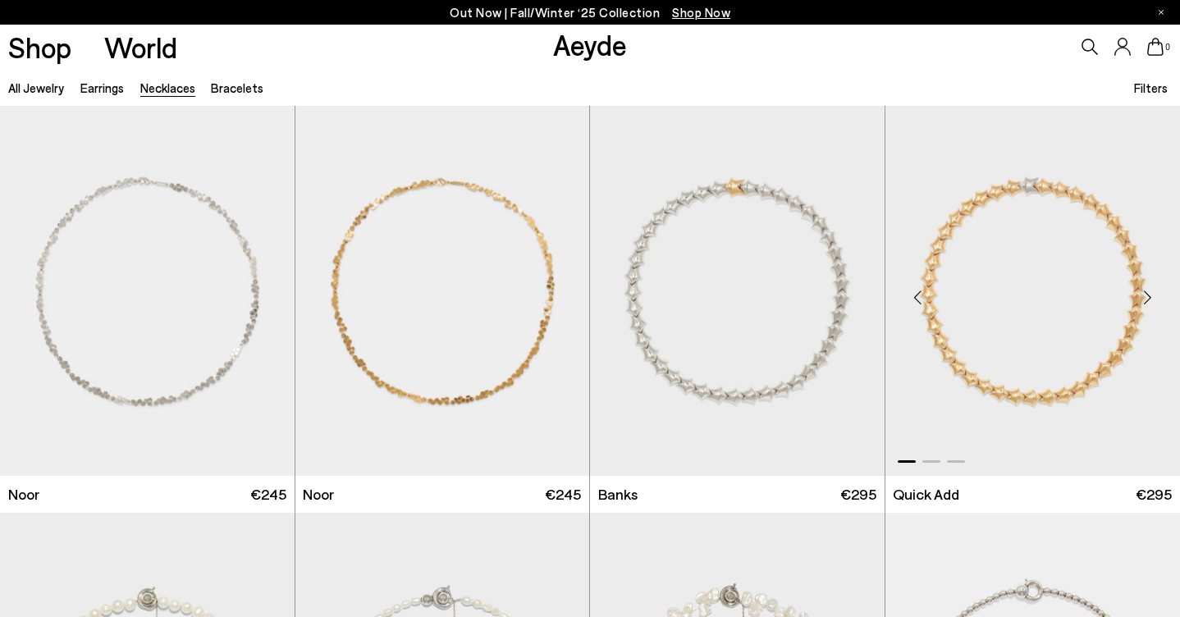
click at [1147, 298] on div "Next slide" at bounding box center [1147, 297] width 49 height 49
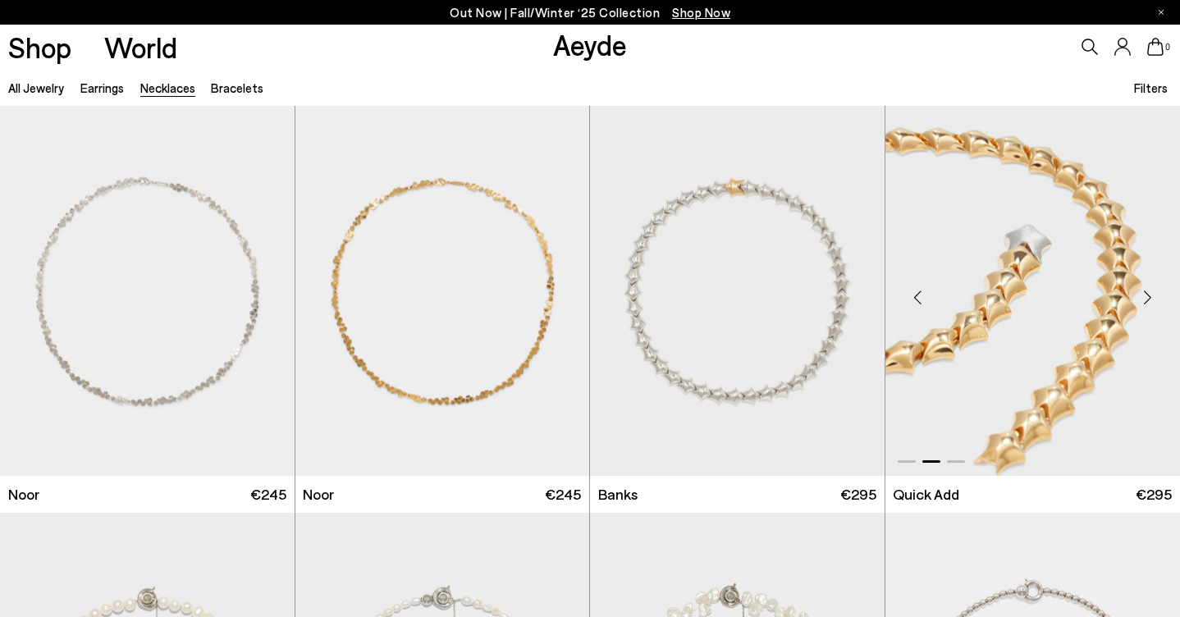
click at [1147, 298] on div "Next slide" at bounding box center [1147, 297] width 49 height 49
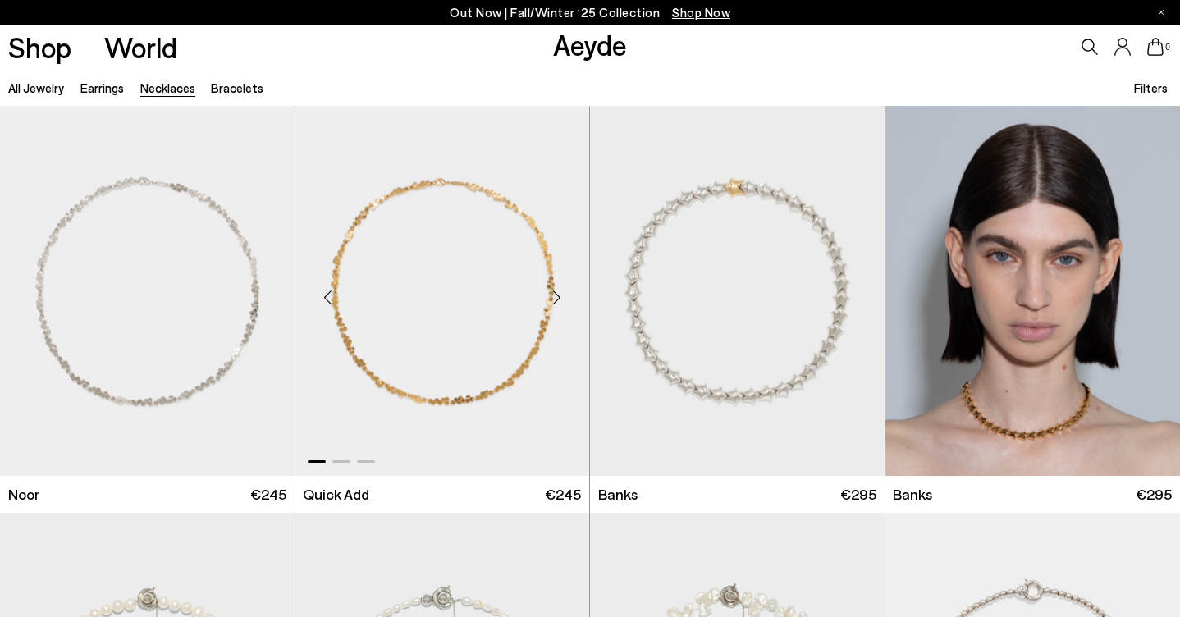
click at [556, 296] on div "Next slide" at bounding box center [556, 297] width 49 height 49
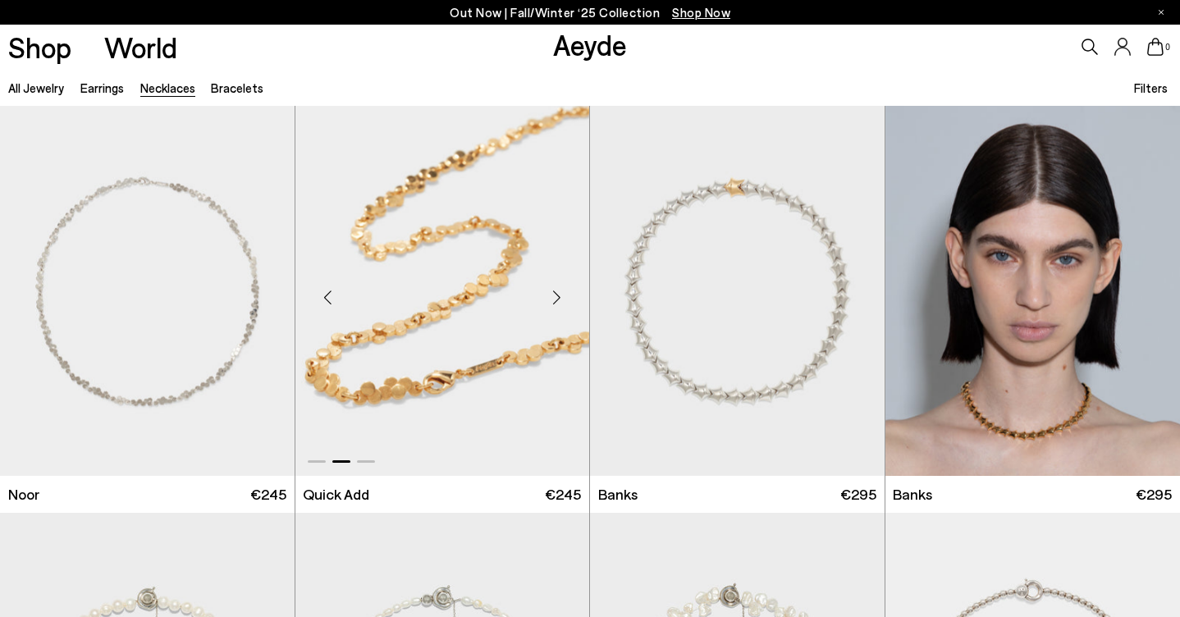
click at [556, 296] on div "Next slide" at bounding box center [556, 297] width 49 height 49
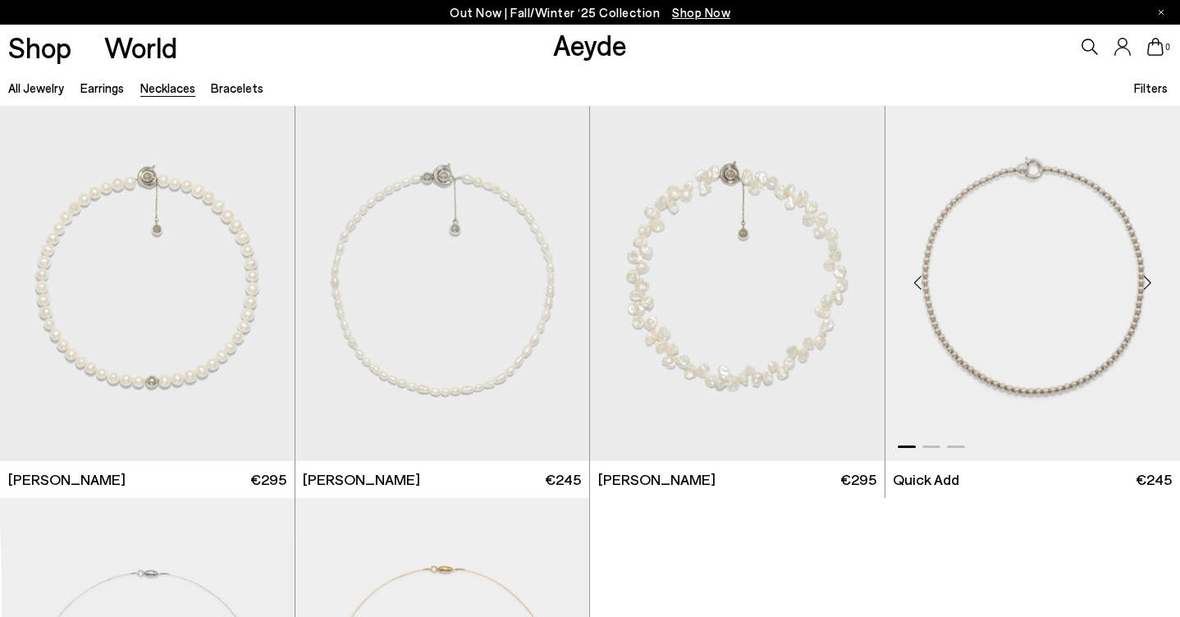
scroll to position [429, 0]
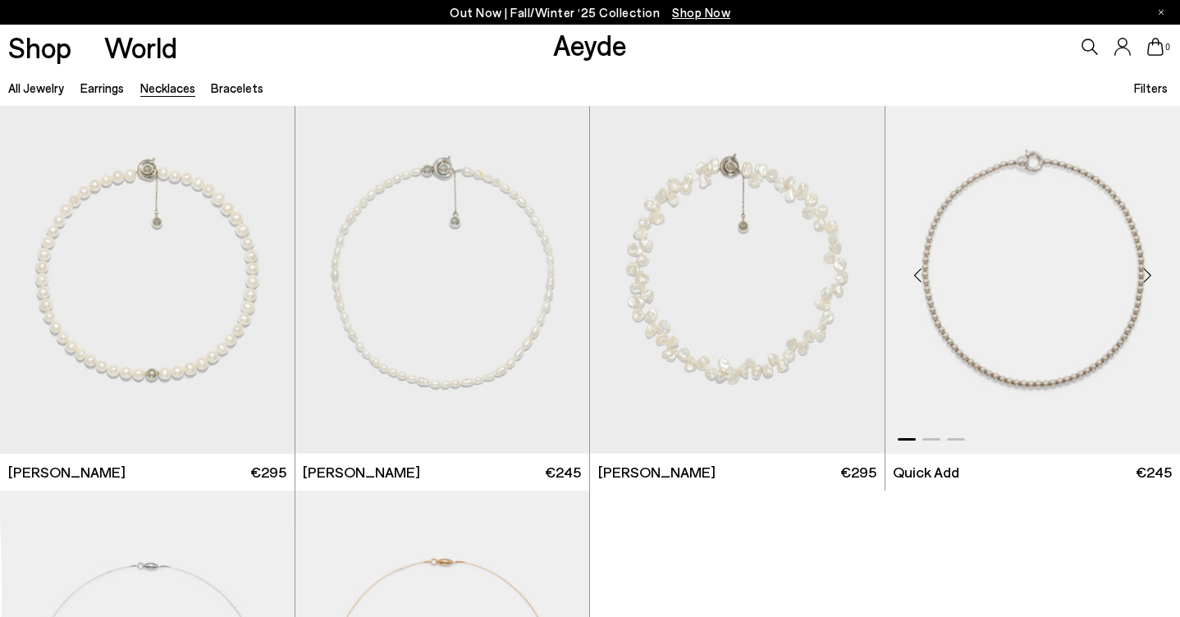
click at [1148, 272] on div "Next slide" at bounding box center [1147, 274] width 49 height 49
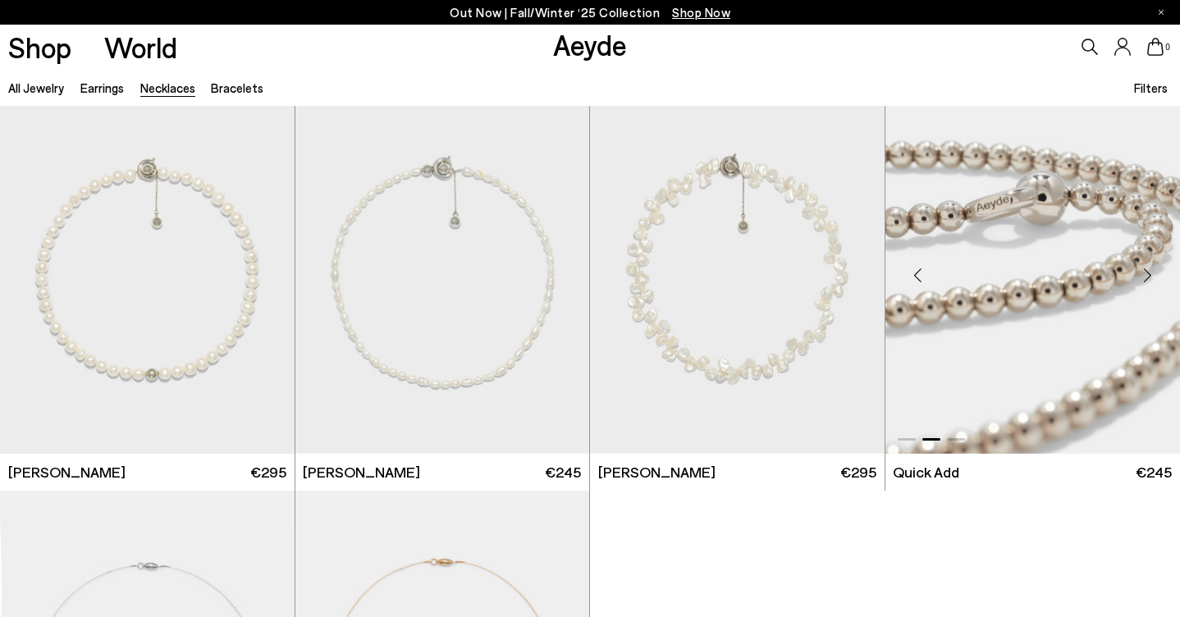
click at [1148, 272] on div "Next slide" at bounding box center [1147, 274] width 49 height 49
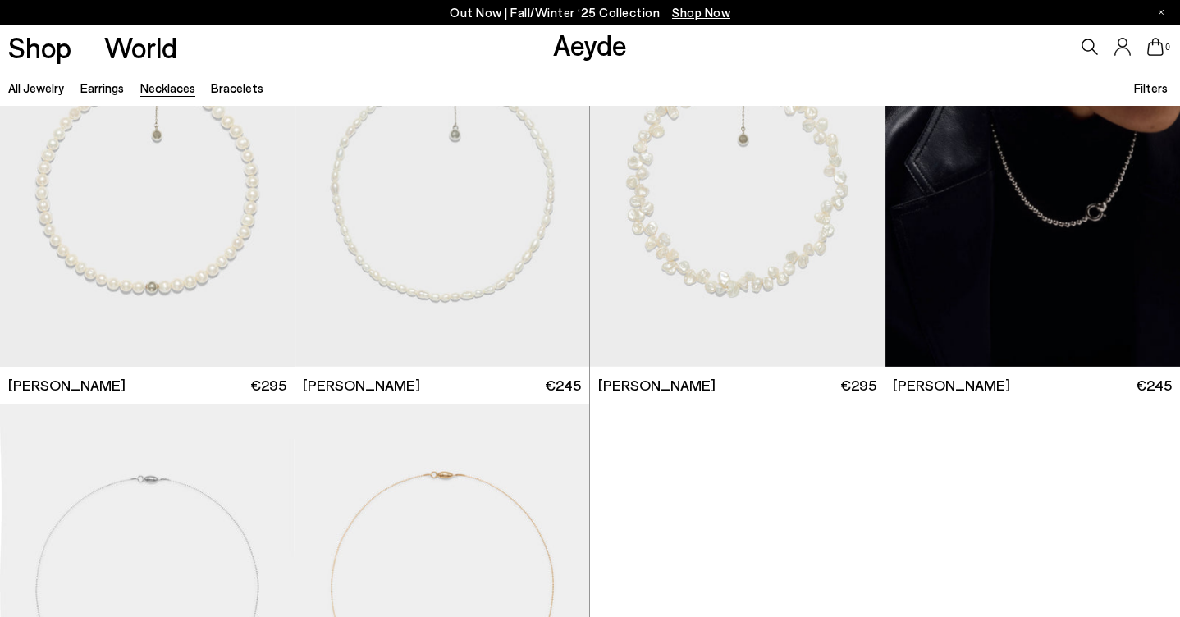
scroll to position [515, 0]
